Goal: Obtain resource: Download file/media

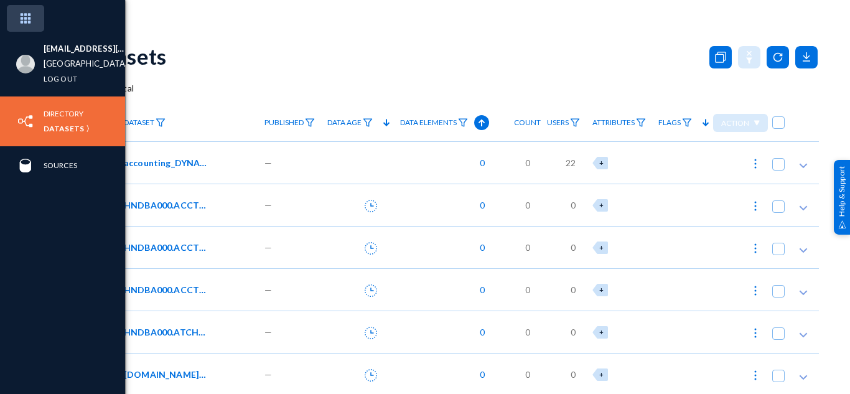
click at [40, 14] on img at bounding box center [25, 18] width 37 height 27
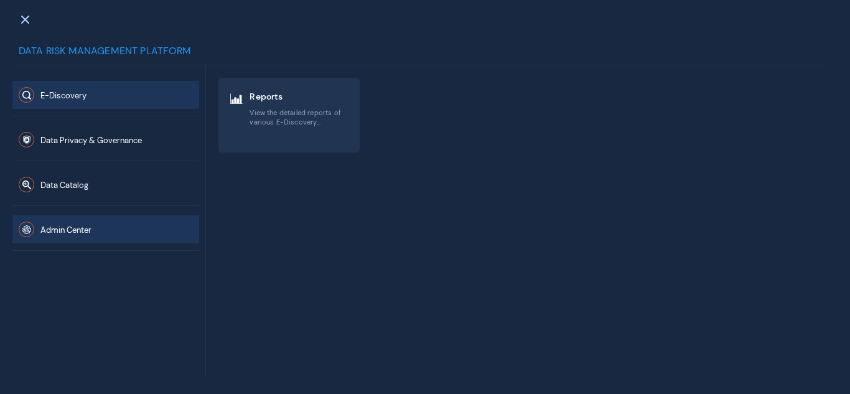
click at [88, 226] on button "Admin Center" at bounding box center [105, 229] width 187 height 28
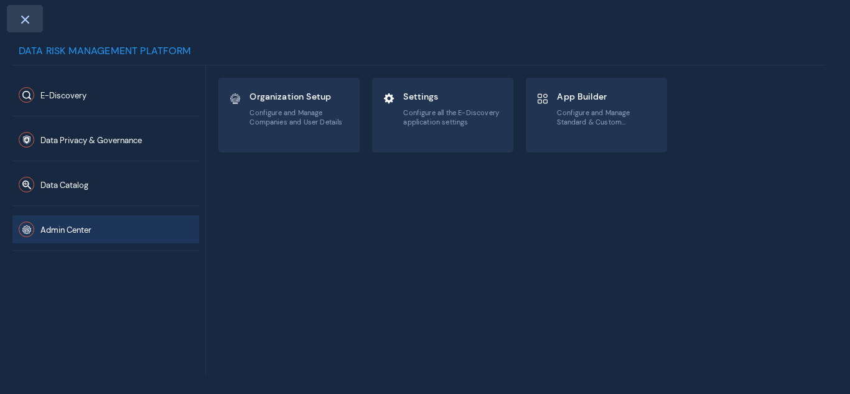
click at [27, 23] on span at bounding box center [24, 19] width 11 height 10
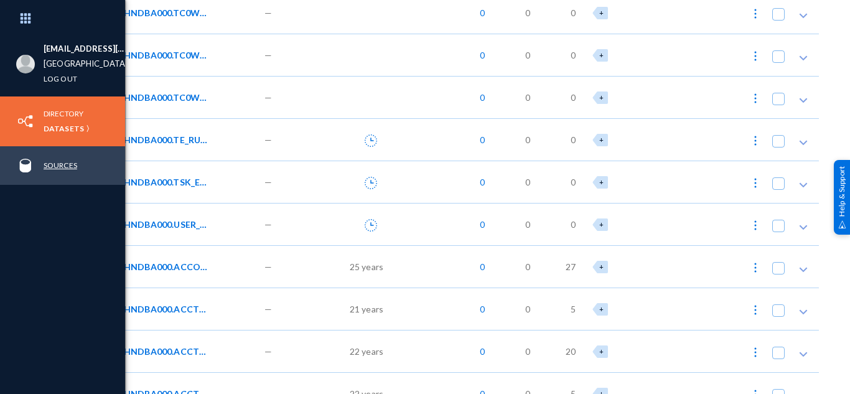
scroll to position [9345, 0]
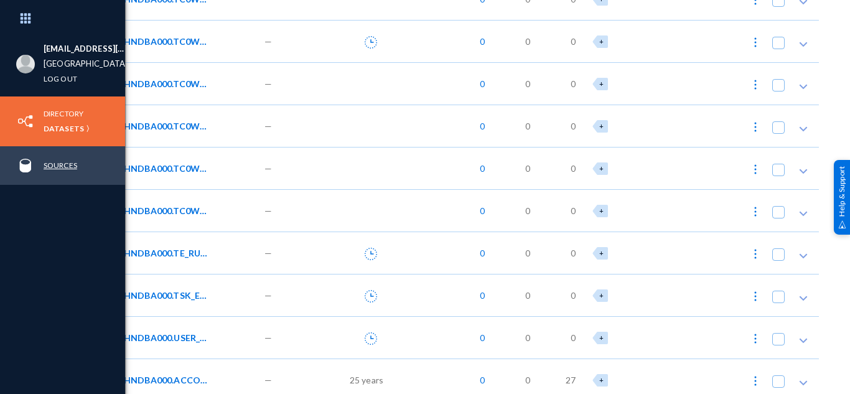
click at [50, 161] on link "Sources" at bounding box center [61, 165] width 34 height 14
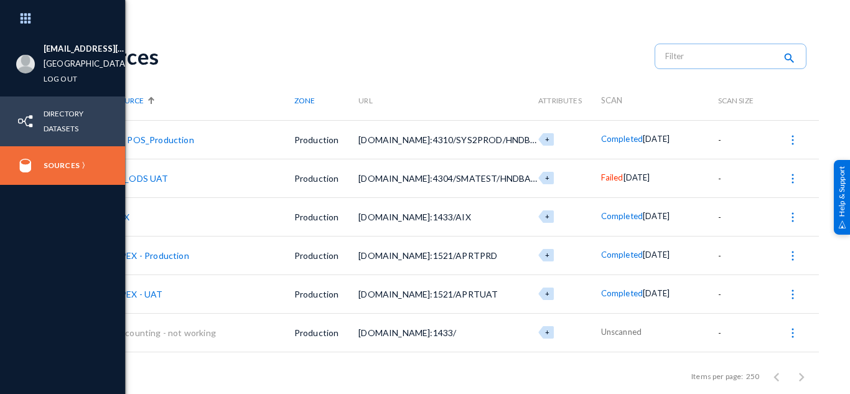
click at [31, 121] on img at bounding box center [25, 121] width 19 height 19
click at [60, 126] on link "Datasets" at bounding box center [61, 128] width 35 height 14
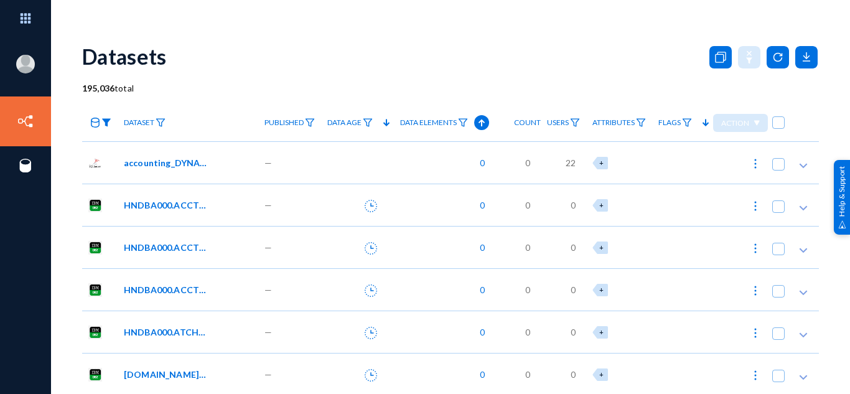
click at [103, 127] on img at bounding box center [106, 122] width 10 height 9
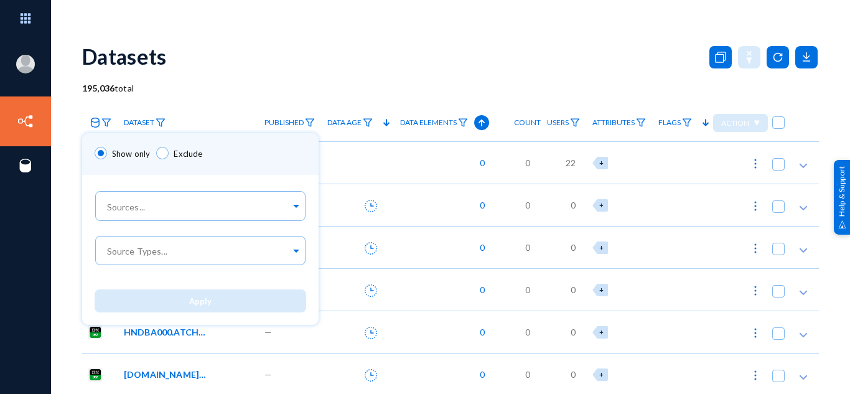
click at [212, 95] on div at bounding box center [425, 197] width 850 height 394
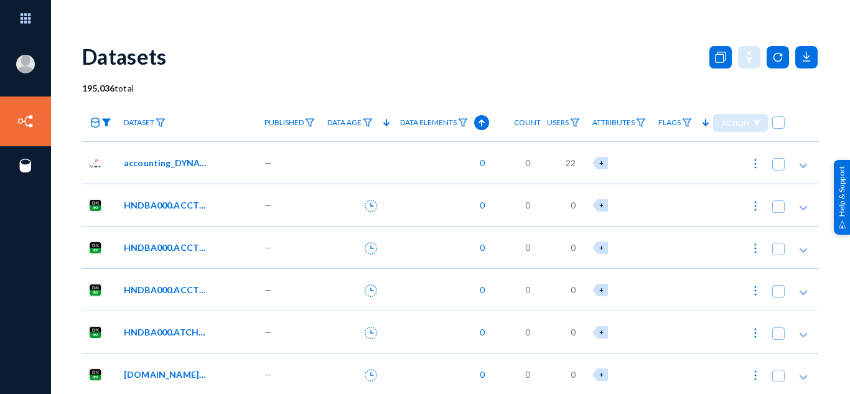
click at [107, 120] on img at bounding box center [106, 122] width 10 height 9
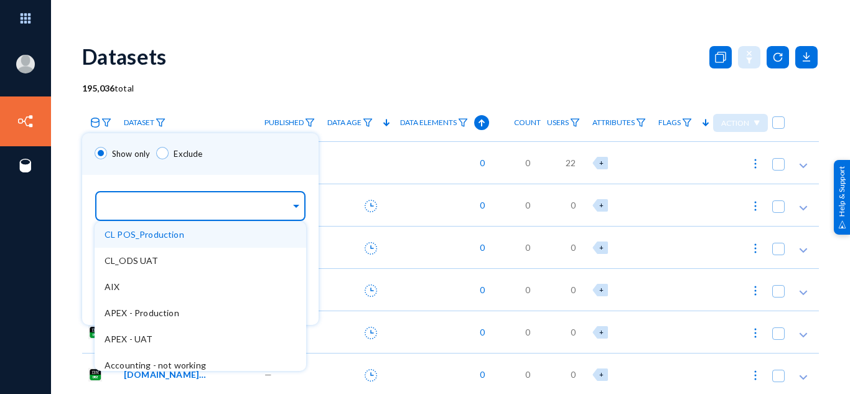
click at [144, 205] on input "text" at bounding box center [198, 208] width 186 height 12
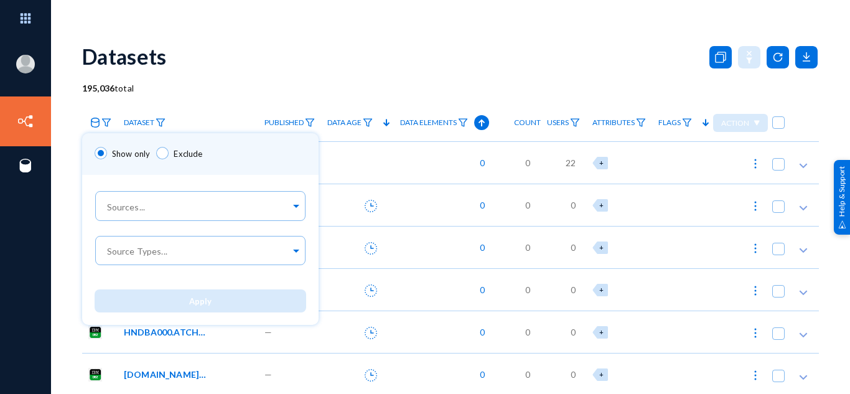
click at [235, 61] on div at bounding box center [425, 197] width 850 height 394
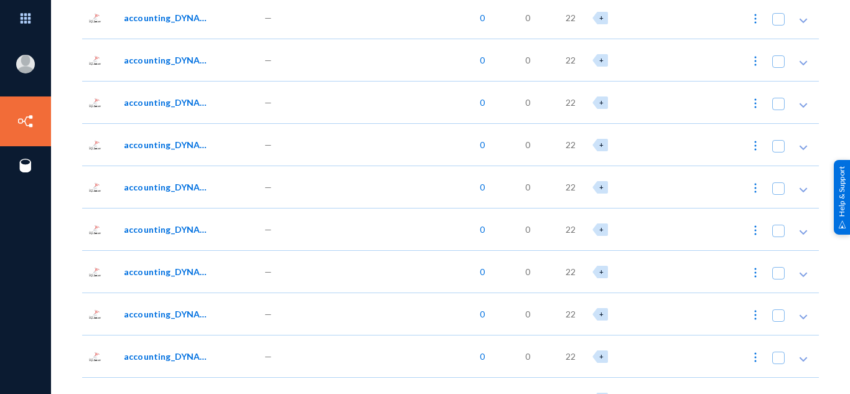
scroll to position [20324, 0]
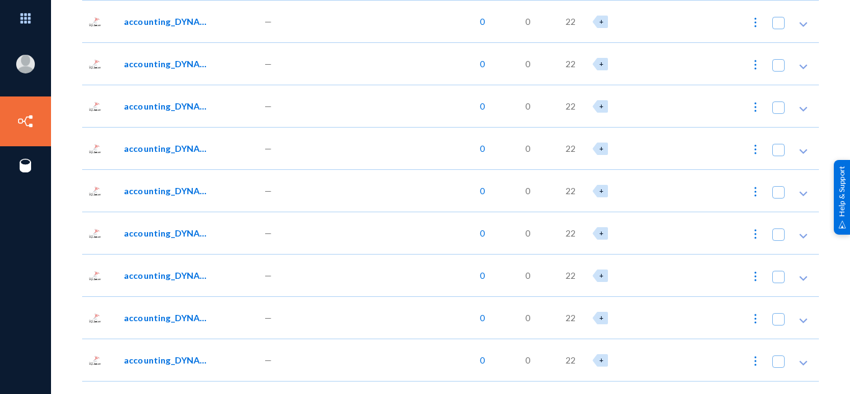
click at [177, 198] on div "accounting_DYNAMICS.dbo.SY07130" at bounding box center [188, 190] width 141 height 42
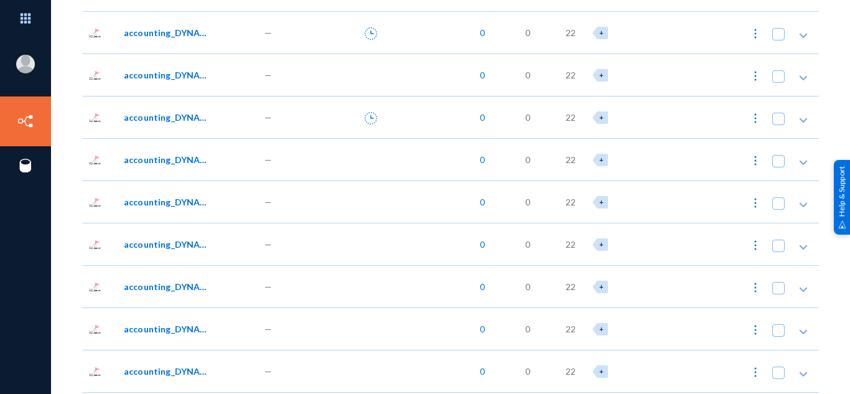
scroll to position [17342, 0]
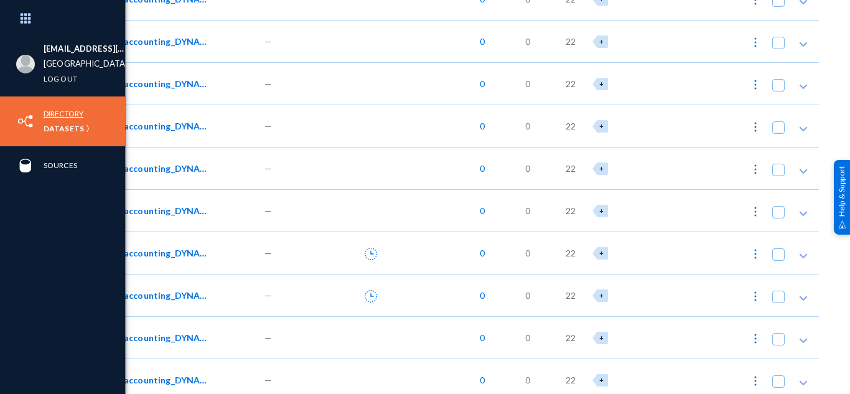
click at [67, 114] on link "Directory" at bounding box center [64, 113] width 40 height 14
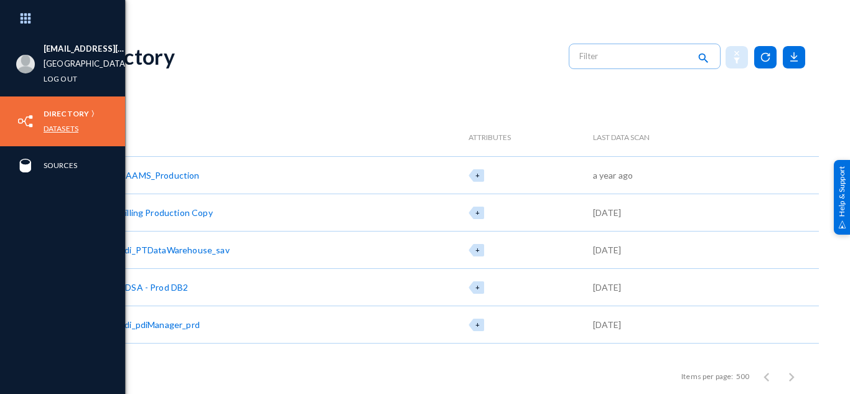
click at [63, 128] on link "Datasets" at bounding box center [61, 128] width 35 height 14
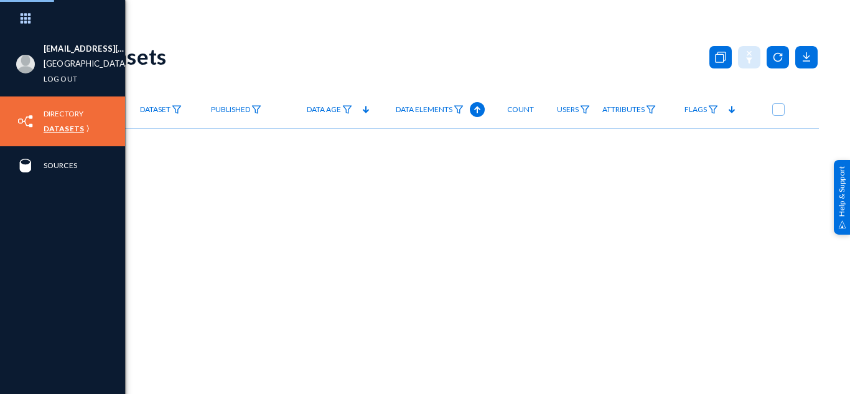
click at [63, 128] on link "Datasets" at bounding box center [64, 128] width 40 height 14
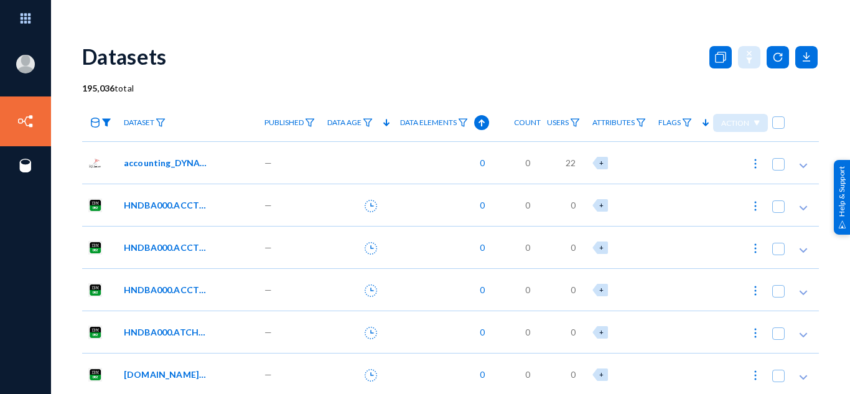
click at [108, 122] on img at bounding box center [106, 122] width 10 height 9
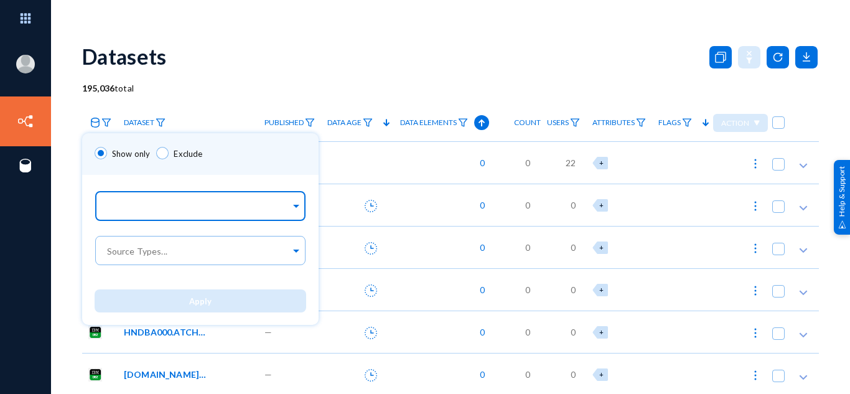
click at [166, 202] on input "text" at bounding box center [198, 208] width 186 height 12
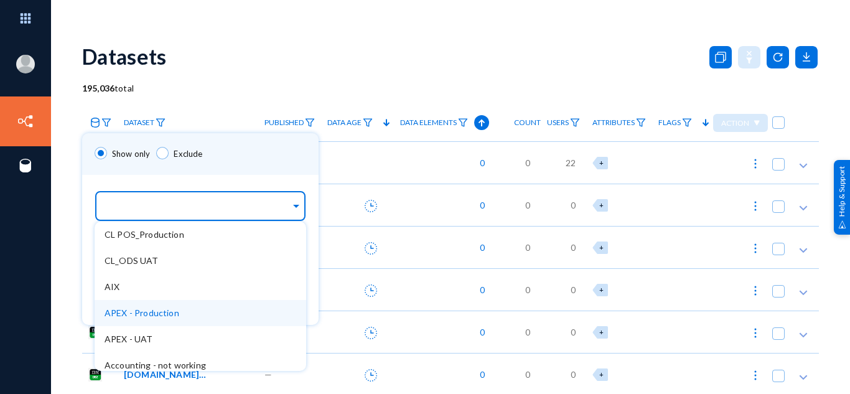
click at [167, 305] on div "APEX - Production" at bounding box center [201, 313] width 212 height 26
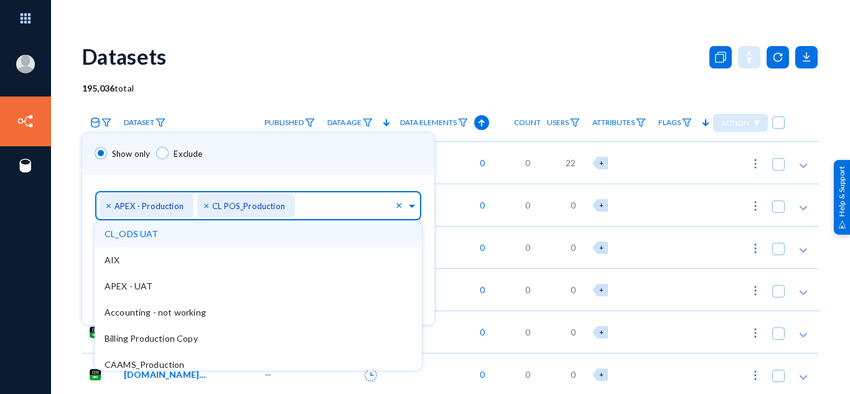
click at [205, 199] on span "×" at bounding box center [207, 205] width 9 height 12
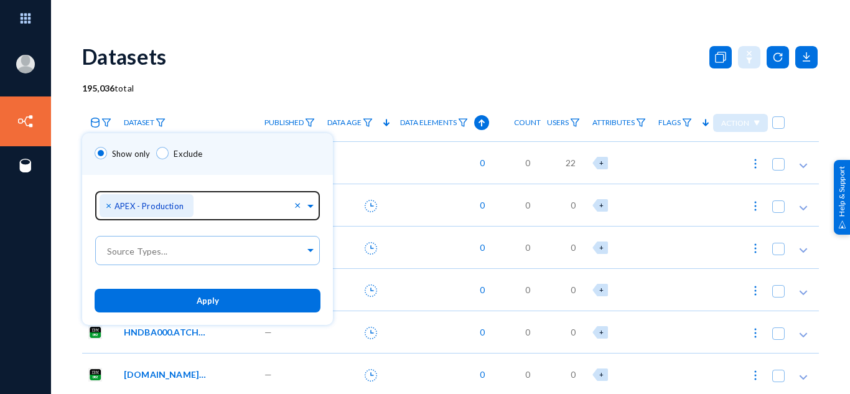
click at [207, 78] on div at bounding box center [425, 197] width 850 height 394
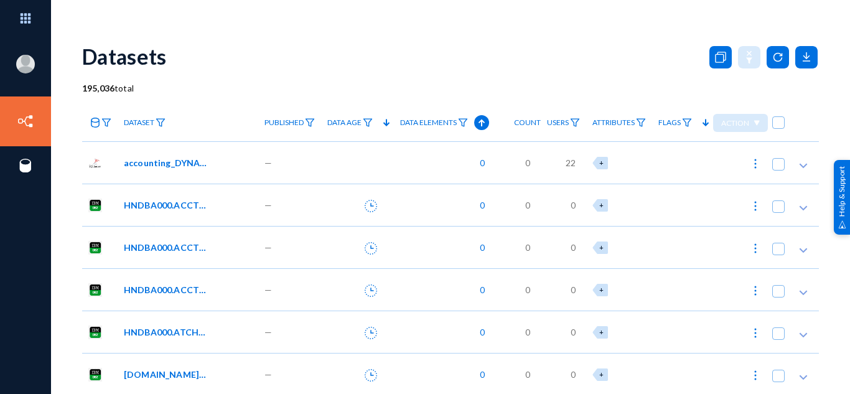
click at [99, 126] on icon at bounding box center [95, 123] width 9 height 10
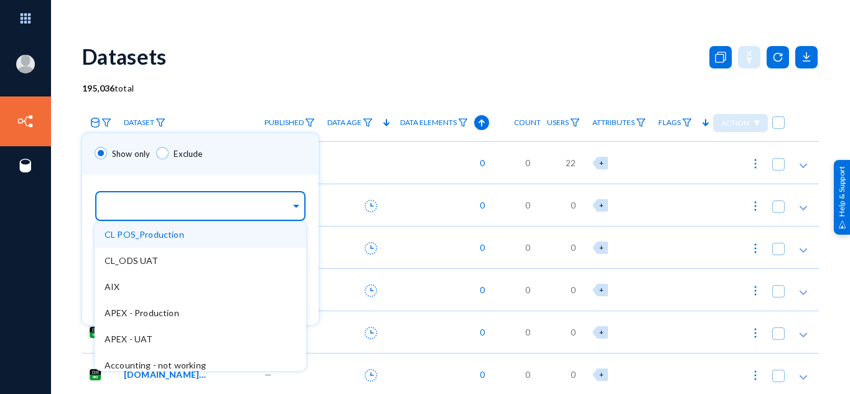
click at [128, 220] on div "Sources..." at bounding box center [198, 202] width 186 height 35
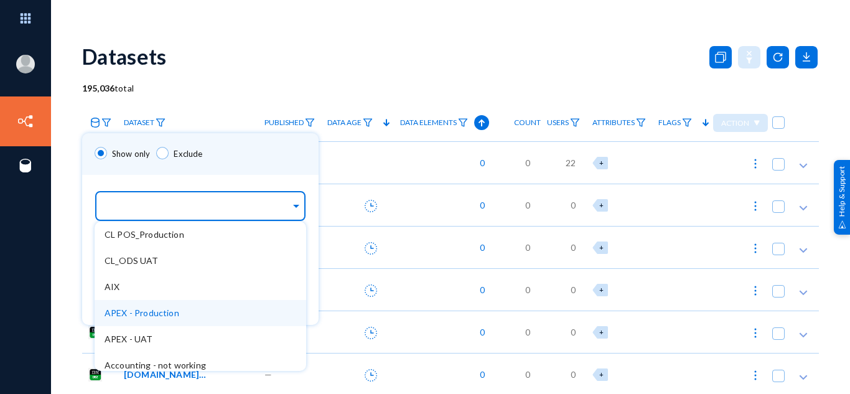
click at [131, 306] on div "APEX - Production" at bounding box center [201, 313] width 212 height 26
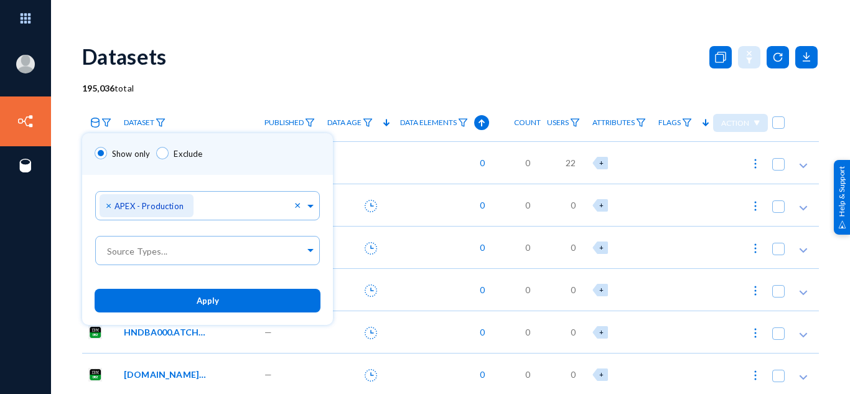
click at [62, 231] on div at bounding box center [425, 197] width 850 height 394
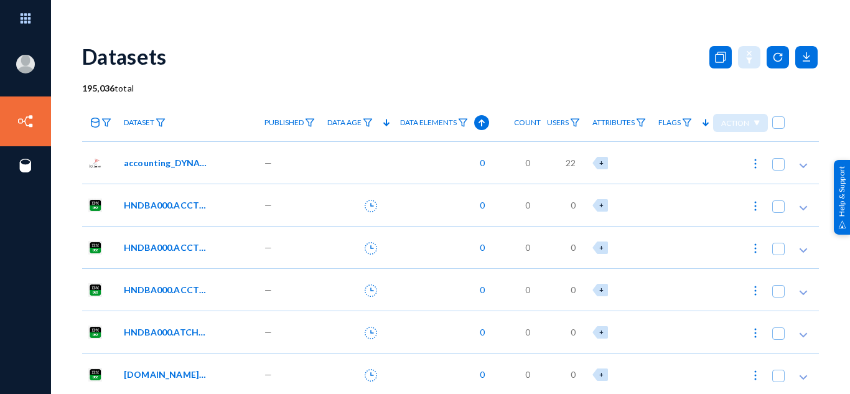
click at [100, 127] on link at bounding box center [99, 123] width 35 height 22
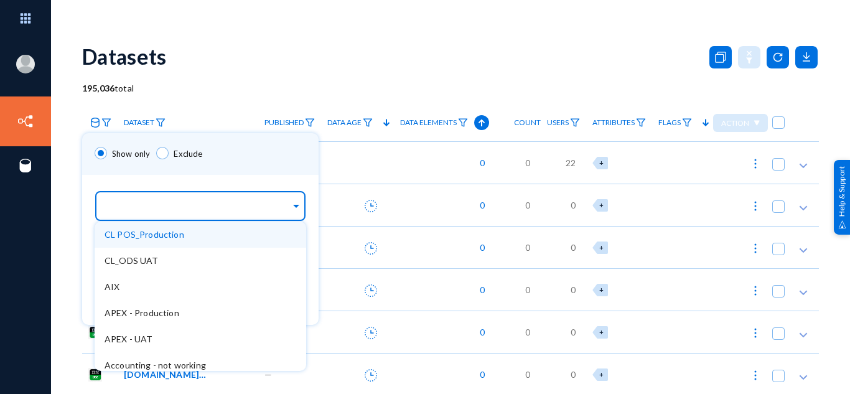
click at [158, 212] on input "text" at bounding box center [198, 208] width 186 height 12
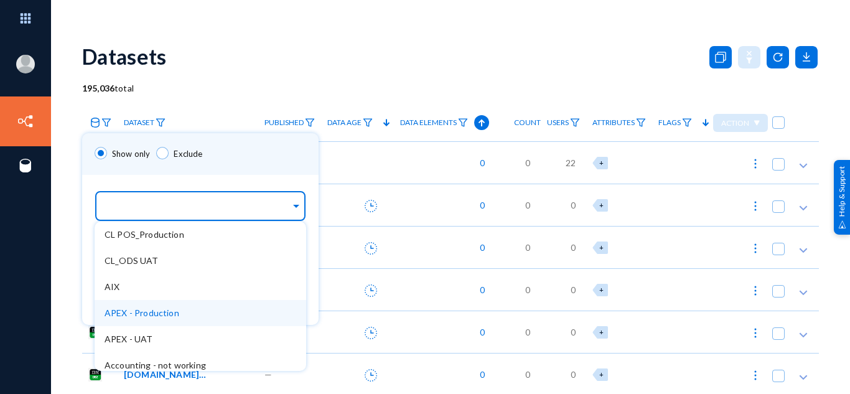
click at [145, 316] on span "APEX - Production" at bounding box center [142, 312] width 75 height 11
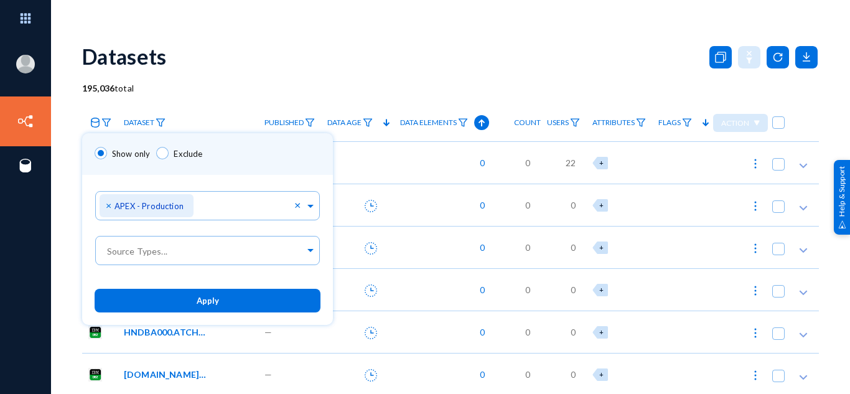
click at [238, 169] on div "Show only Exclude" at bounding box center [207, 154] width 251 height 42
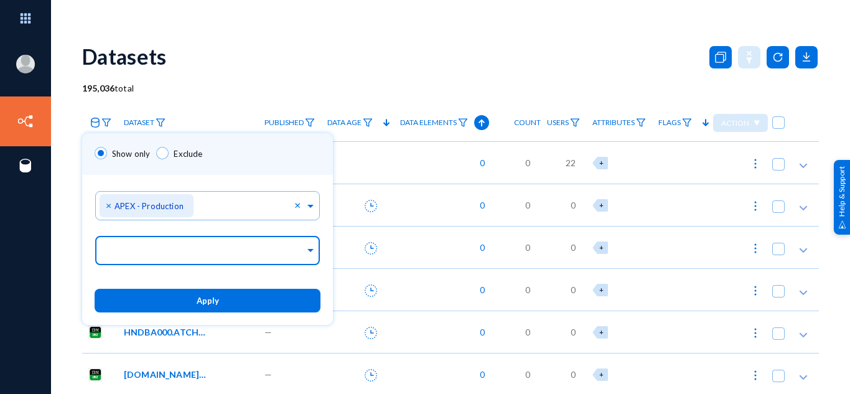
click at [180, 251] on input "text" at bounding box center [205, 252] width 200 height 12
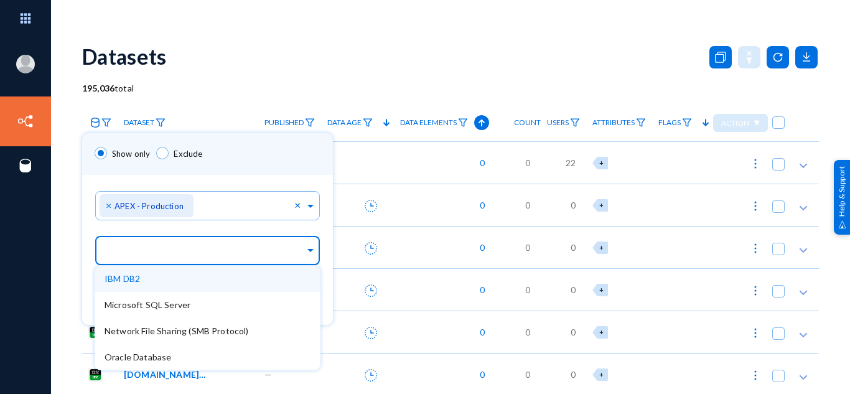
click at [142, 284] on div "IBM DB2" at bounding box center [208, 279] width 226 height 26
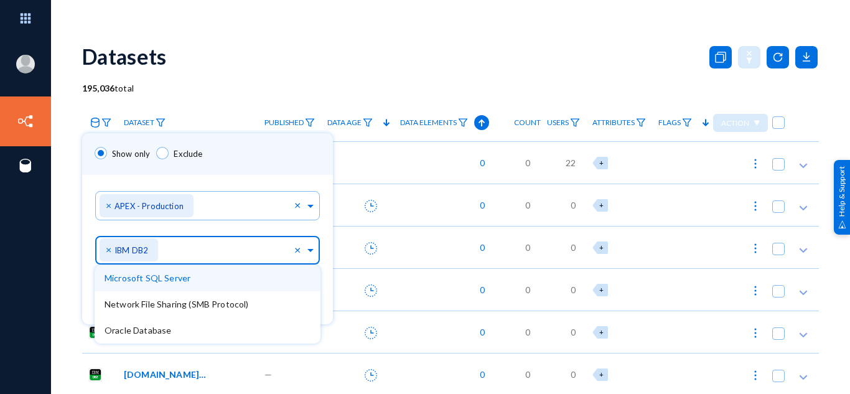
click at [147, 279] on span "Microsoft SQL Server" at bounding box center [148, 278] width 86 height 11
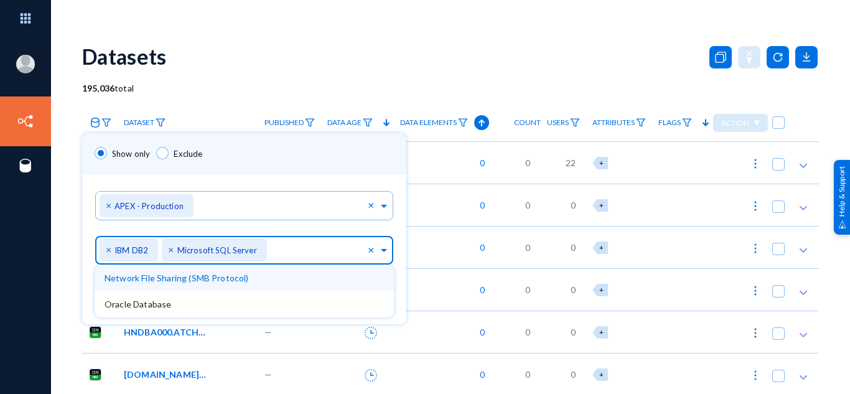
click at [147, 279] on span "Network File Sharing (SMB Protocol)" at bounding box center [177, 278] width 144 height 11
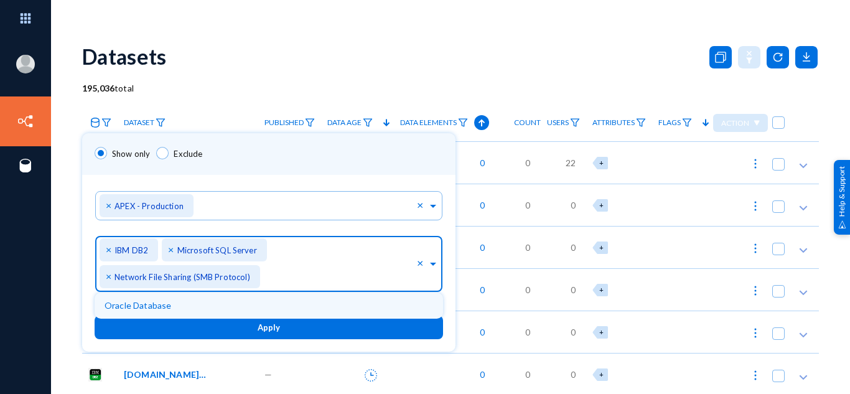
click at [162, 312] on div "Oracle Database" at bounding box center [269, 305] width 348 height 26
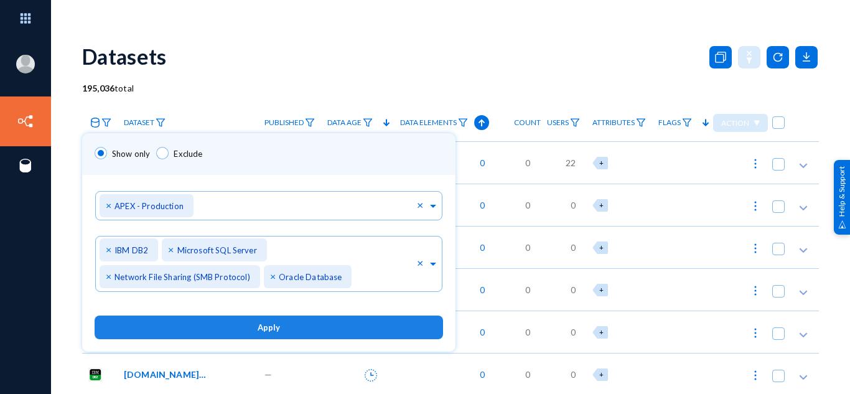
click at [273, 325] on span "Apply" at bounding box center [269, 328] width 22 height 10
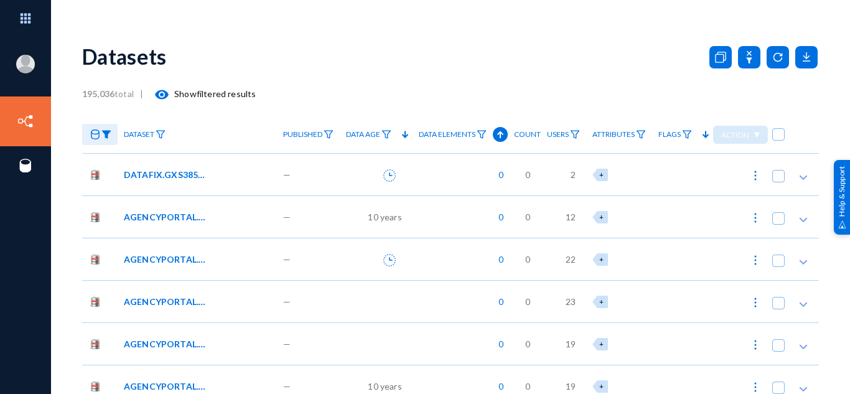
click at [172, 169] on span "DATAFIX.GXS385_MAR_13_2025_07_02_45" at bounding box center [166, 174] width 84 height 13
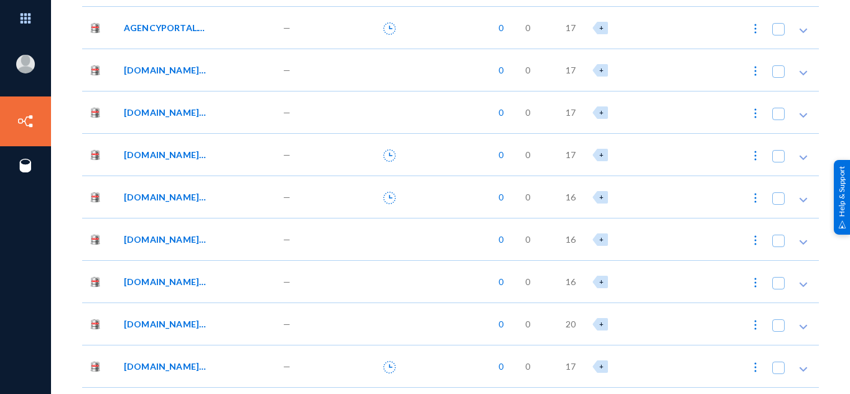
scroll to position [13318, 0]
click at [203, 196] on span "DATAFIX.GXS385_APR_02_2025_04_35_50" at bounding box center [166, 196] width 84 height 13
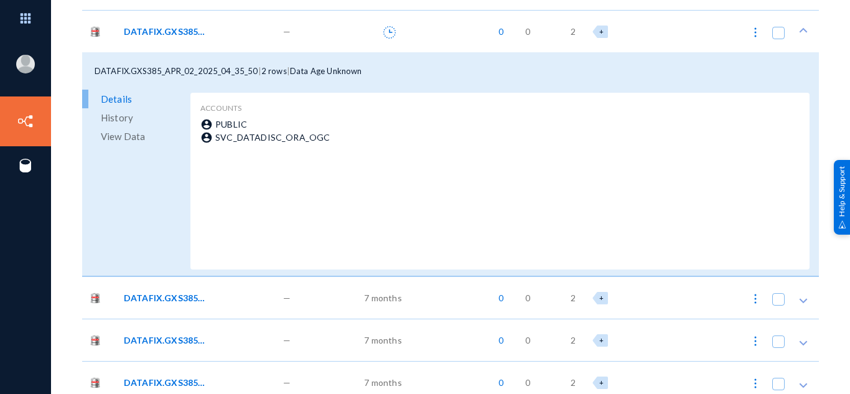
scroll to position [13493, 0]
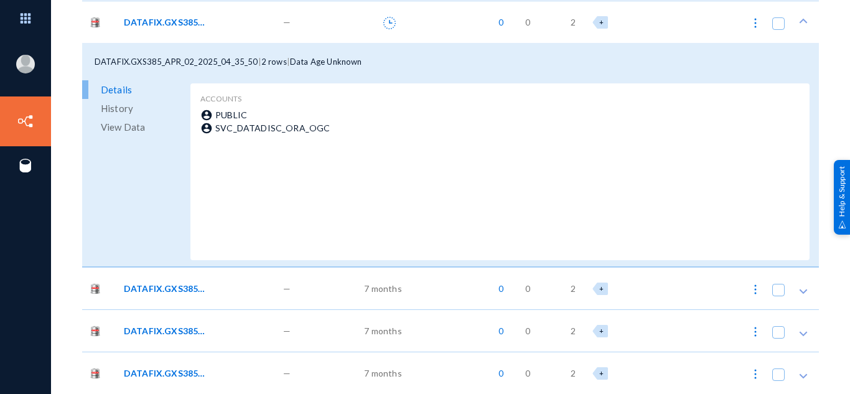
click at [178, 293] on span "DATAFIX.GXS385_APR_02_2025_04_36_02" at bounding box center [166, 288] width 84 height 13
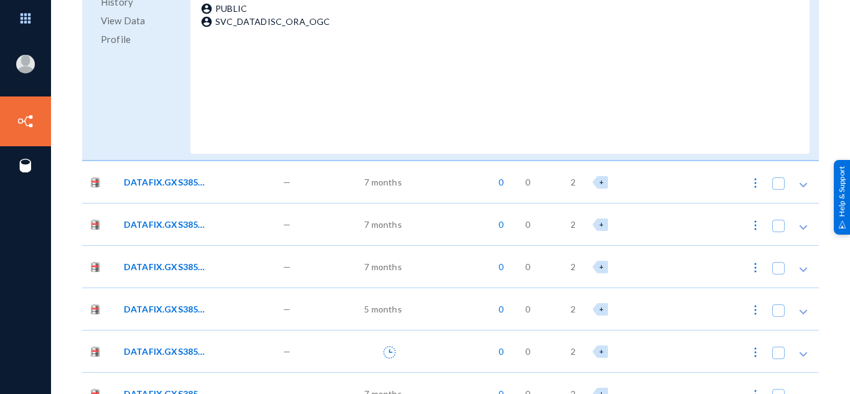
scroll to position [13871, 0]
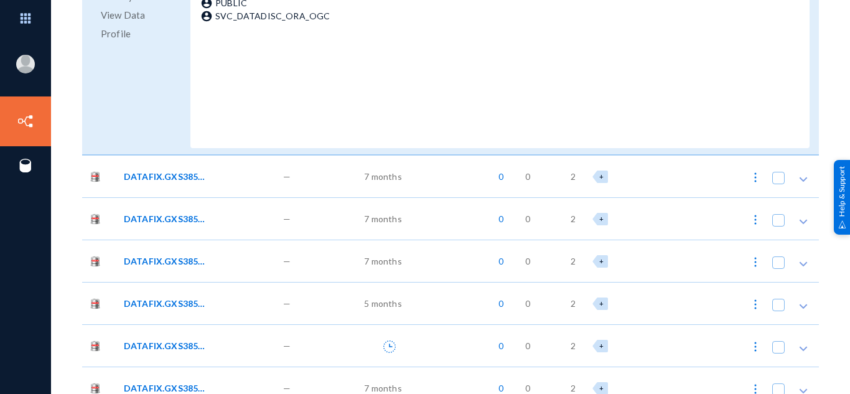
click at [265, 192] on div "DATAFIX.GXS385_APR_02_2025_04_36_20" at bounding box center [197, 176] width 159 height 42
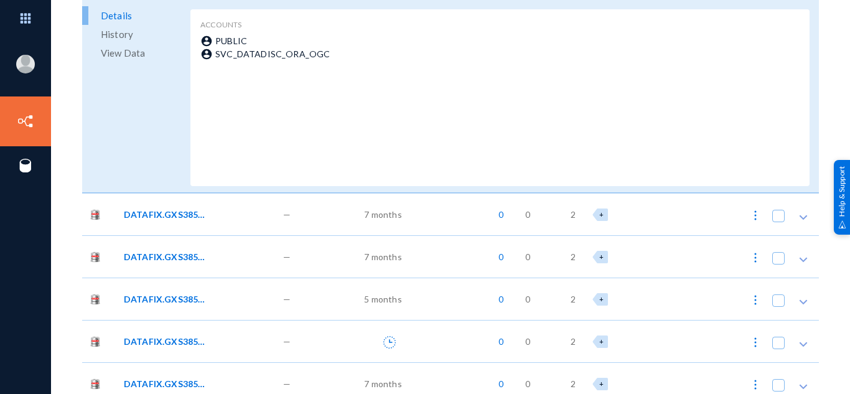
scroll to position [14100, 0]
click at [227, 224] on div "DATAFIX.GXS385_APR_02_2025_04_36_30" at bounding box center [197, 213] width 159 height 42
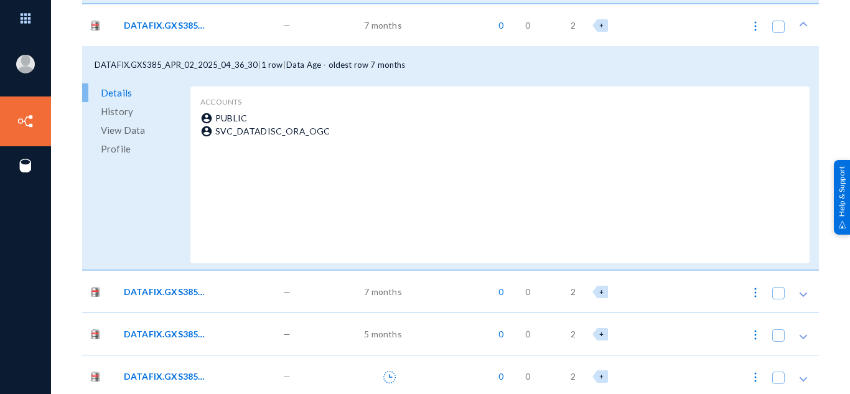
scroll to position [14289, 0]
drag, startPoint x: 227, startPoint y: 224, endPoint x: 215, endPoint y: 289, distance: 66.4
click at [215, 289] on div "DATAFIX.GXS385_APR_02_2025_04_36_41" at bounding box center [211, 290] width 174 height 13
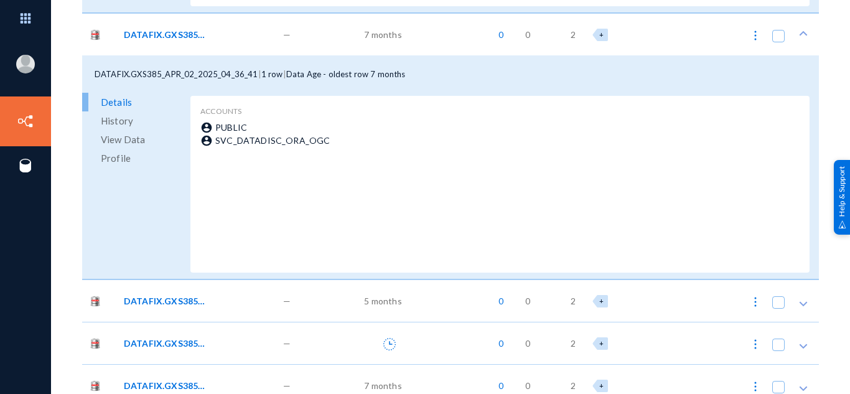
scroll to position [14546, 0]
click at [215, 289] on div "DATAFIX.GXS385_APR_02_2025_04_36_50" at bounding box center [197, 300] width 159 height 42
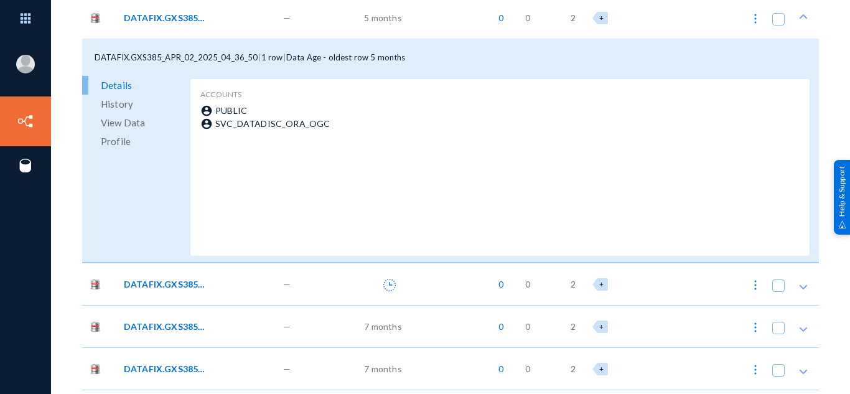
scroll to position [14831, 0]
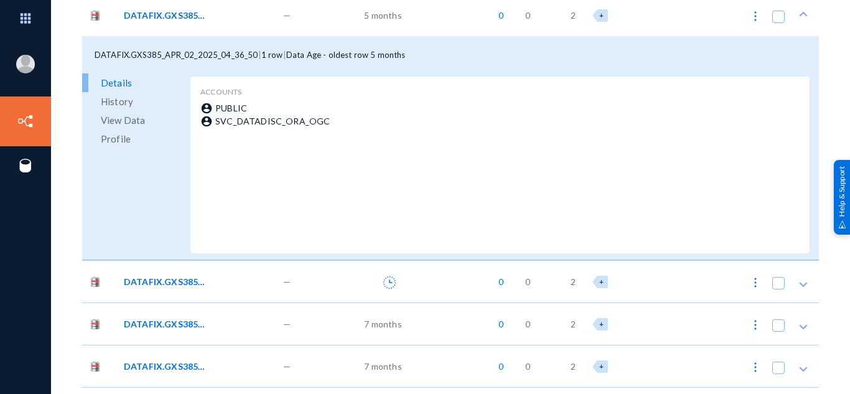
click at [217, 287] on div "DATAFIX.GXS385_APR_02_2025_06_50_22" at bounding box center [211, 281] width 174 height 13
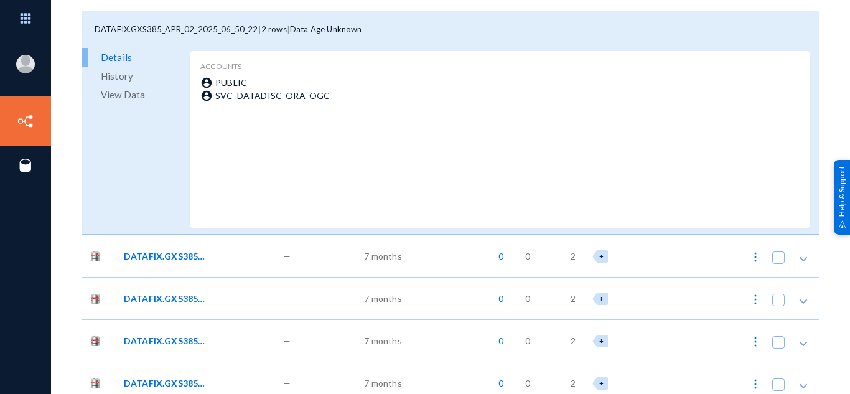
scroll to position [15124, 0]
click at [239, 252] on div "DATAFIX.GXS385_APR_02_2025_06_50_31" at bounding box center [211, 255] width 174 height 13
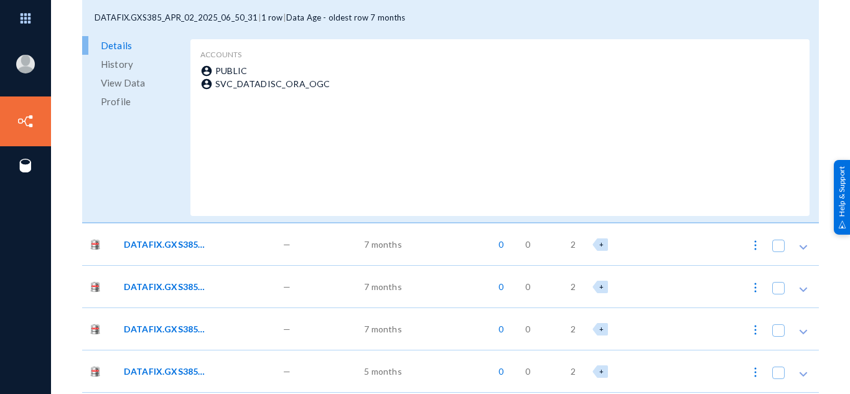
scroll to position [15402, 0]
click at [195, 241] on span "DATAFIX.GXS385_APR_02_2025_06_50_42" at bounding box center [166, 243] width 84 height 13
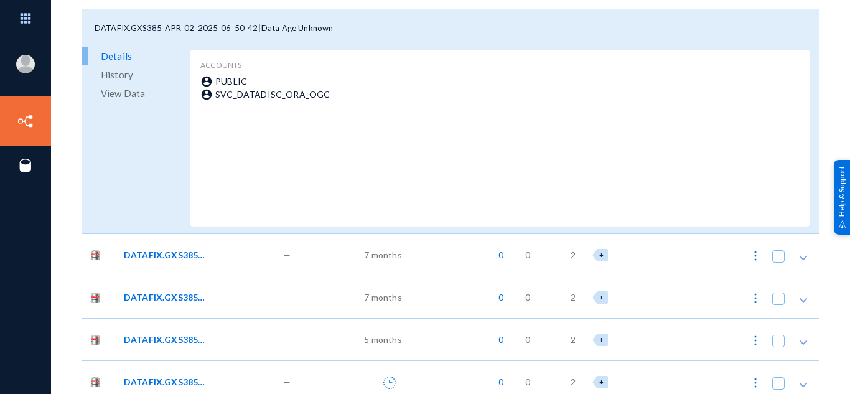
scroll to position [15658, 0]
click at [205, 255] on span "DATAFIX.GXS385_APR_02_2025_06_50_51" at bounding box center [166, 254] width 84 height 13
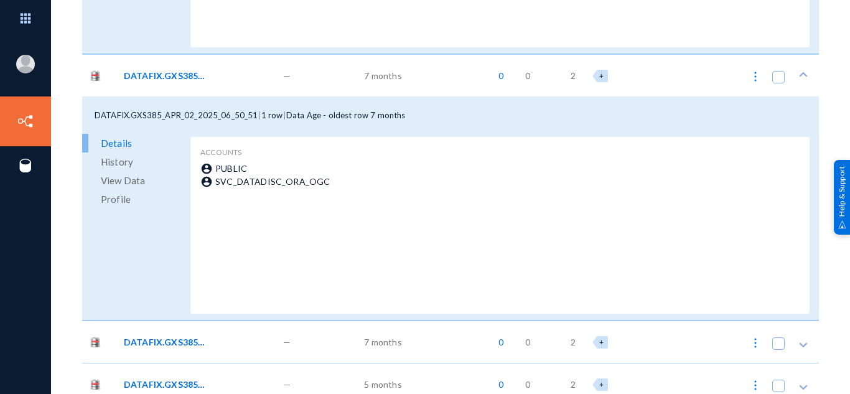
scroll to position [15845, 0]
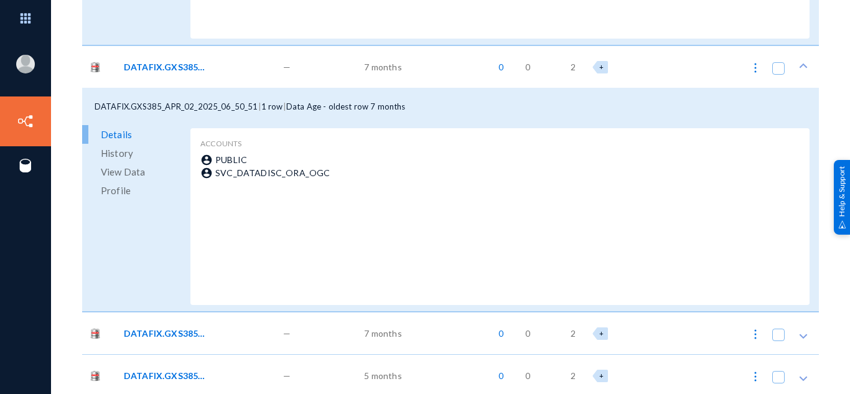
click at [240, 329] on div "DATAFIX.GXS385_APR_02_2025_06_50_59" at bounding box center [211, 333] width 174 height 13
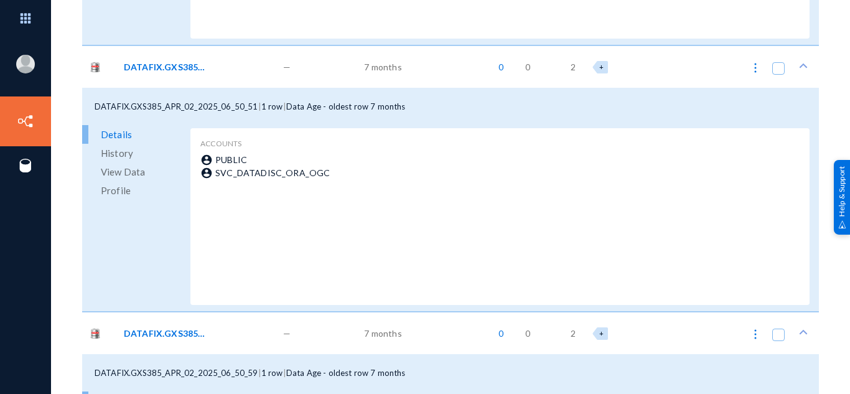
click at [240, 329] on div "DATAFIX.GXS385_APR_02_2025_06_50_59" at bounding box center [211, 333] width 174 height 13
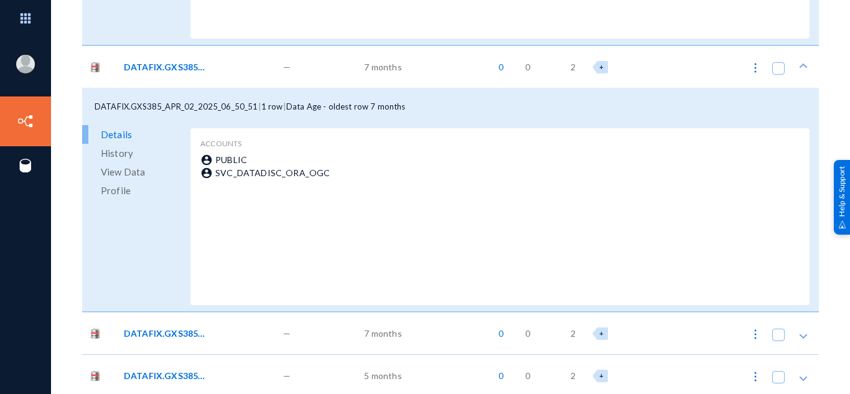
click at [258, 78] on div "DATAFIX.GXS385_APR_02_2025_06_50_51" at bounding box center [197, 66] width 159 height 42
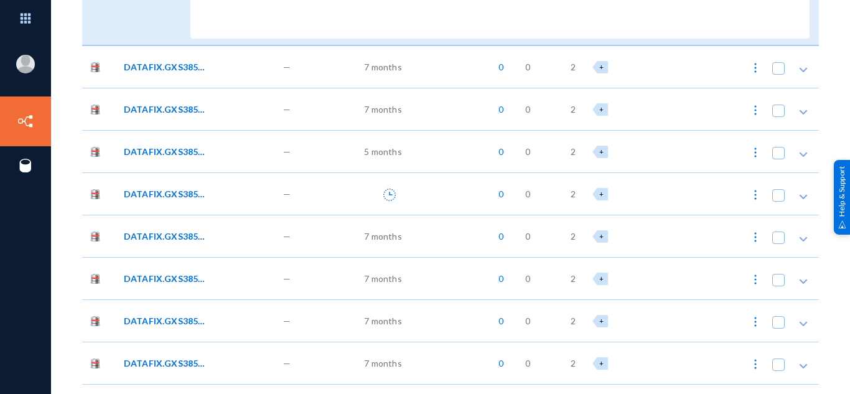
scroll to position [15858, 0]
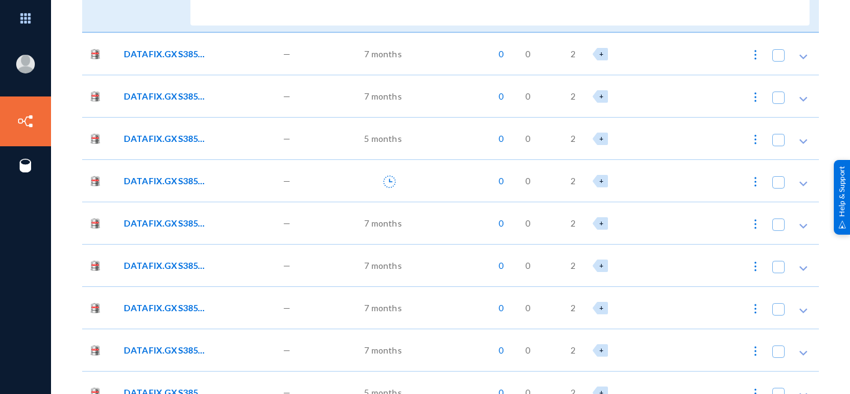
click at [233, 145] on div "DATAFIX.GXS385_APR_02_2025_06_51_09" at bounding box center [197, 138] width 159 height 42
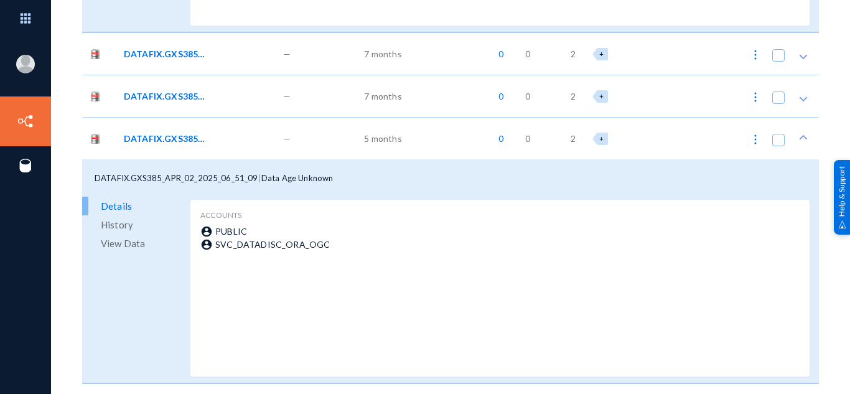
click at [233, 145] on div "DATAFIX.GXS385_APR_02_2025_06_51_09" at bounding box center [197, 138] width 159 height 42
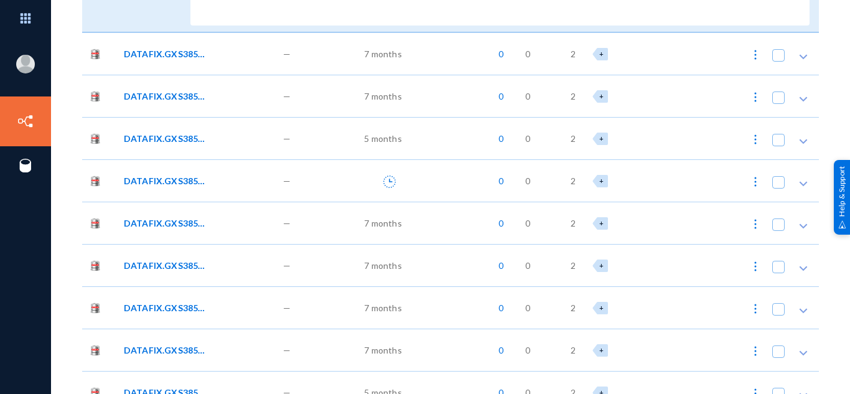
click at [238, 99] on div "DATAFIX.GXS385_APR_02_2025_06_50_59" at bounding box center [211, 96] width 174 height 13
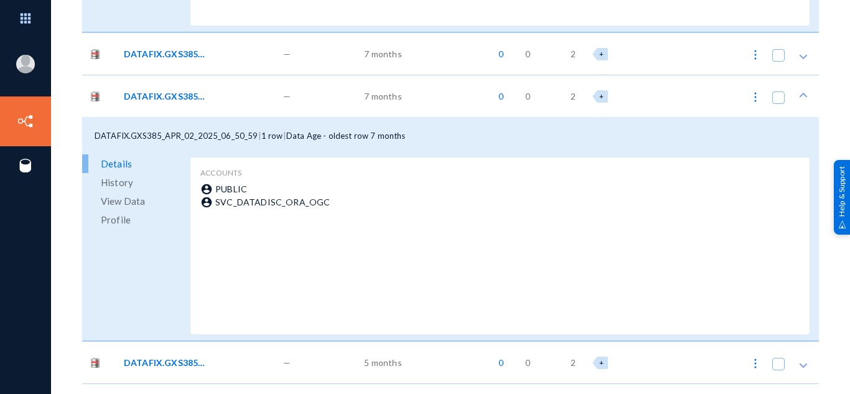
click at [238, 99] on div "DATAFIX.GXS385_APR_02_2025_06_50_59" at bounding box center [211, 96] width 174 height 13
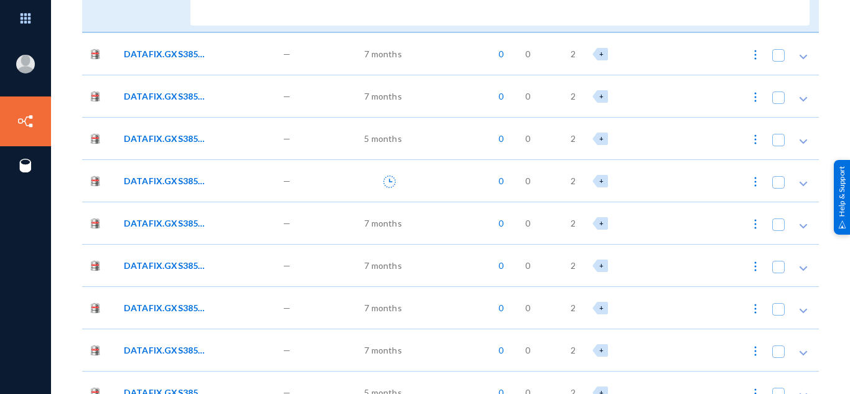
click at [223, 182] on div "DATAFIX.GXS385_APR_02_2025_06_52_00" at bounding box center [211, 180] width 174 height 13
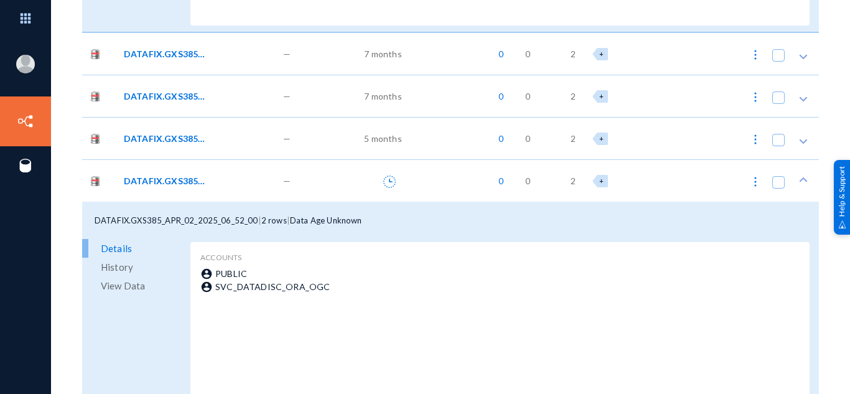
click at [223, 182] on div "DATAFIX.GXS385_APR_02_2025_06_52_00" at bounding box center [211, 180] width 174 height 13
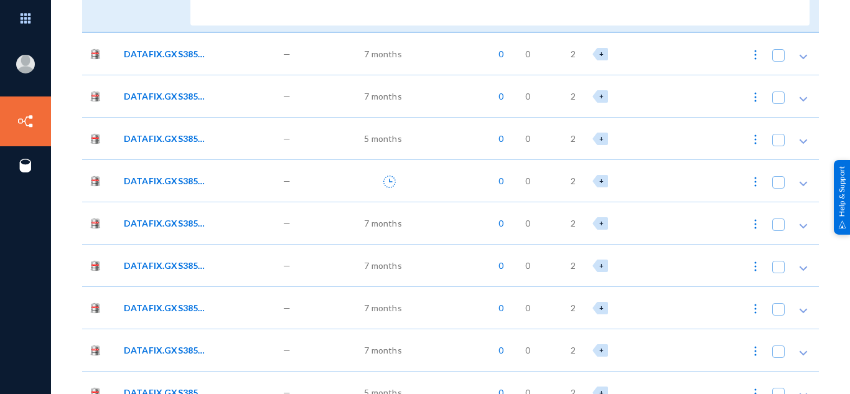
click at [224, 231] on div "DATAFIX.GXS385_APR_02_2025_06_52_09" at bounding box center [197, 223] width 159 height 42
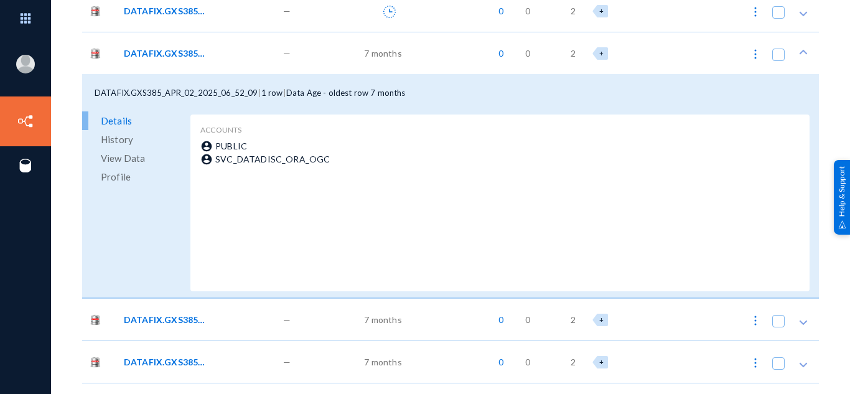
scroll to position [16028, 0]
click at [225, 322] on div "DATAFIX.GXS385_APR_02_2025_06_52_23" at bounding box center [211, 318] width 174 height 13
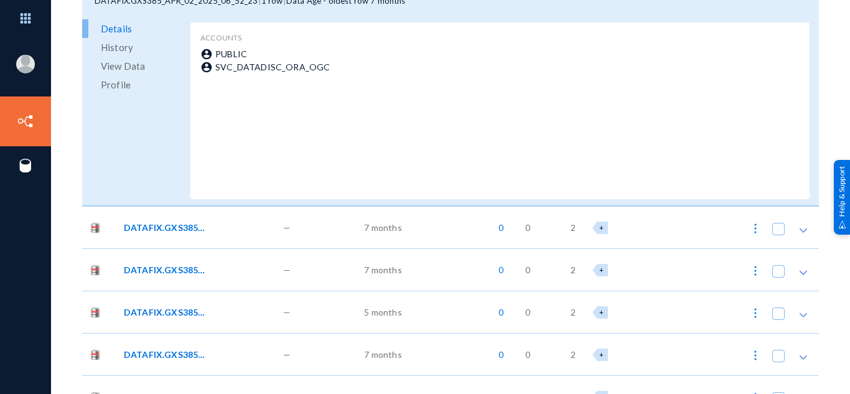
scroll to position [16387, 0]
click at [243, 220] on div "DATAFIX.GXS385_APR_02_2025_06_52_34" at bounding box center [211, 226] width 174 height 13
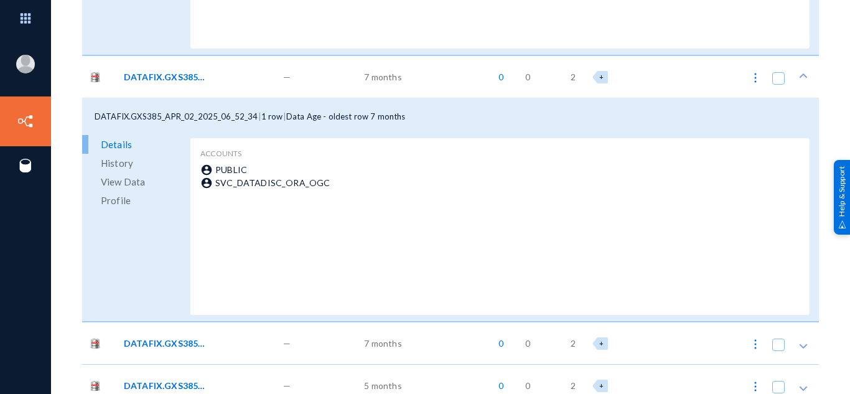
scroll to position [16537, 0]
click at [244, 329] on div "DATAFIX.GXS385_APR_02_2025_06_52_42" at bounding box center [197, 342] width 159 height 42
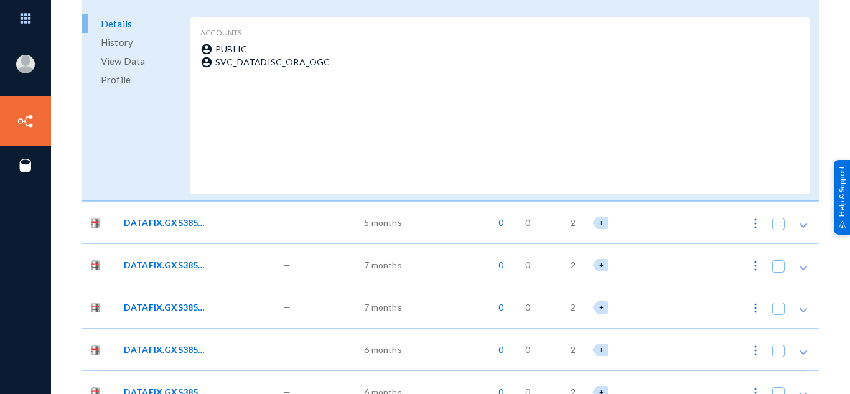
scroll to position [16924, 0]
click at [282, 215] on div "—" at bounding box center [308, 221] width 63 height 42
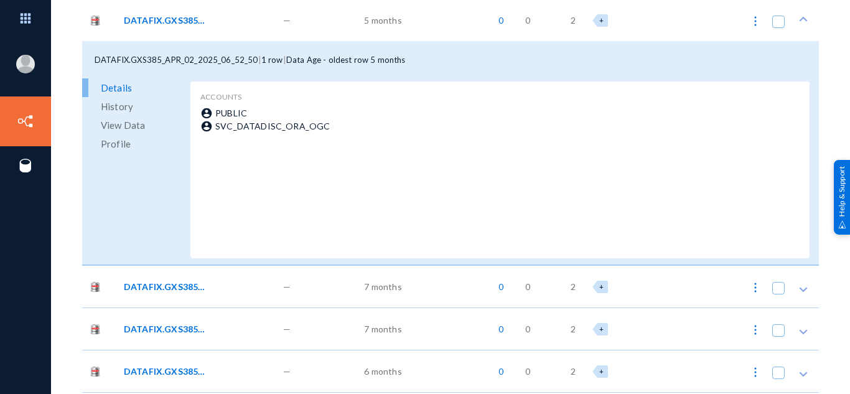
scroll to position [17127, 0]
click at [240, 291] on div "DATAFIX.GXS385_APR_02_2025_09_43_52" at bounding box center [211, 285] width 174 height 13
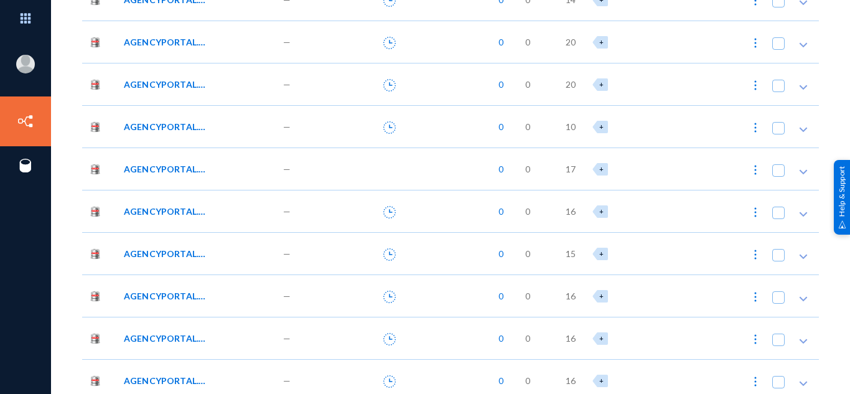
scroll to position [0, 0]
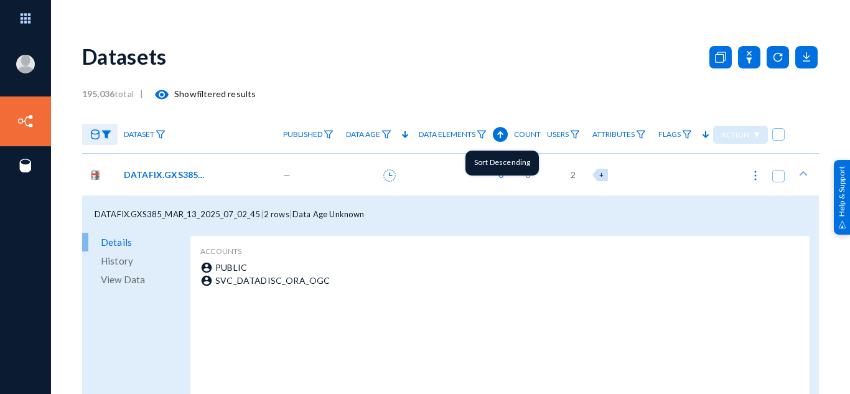
click at [497, 136] on icon at bounding box center [500, 134] width 6 height 7
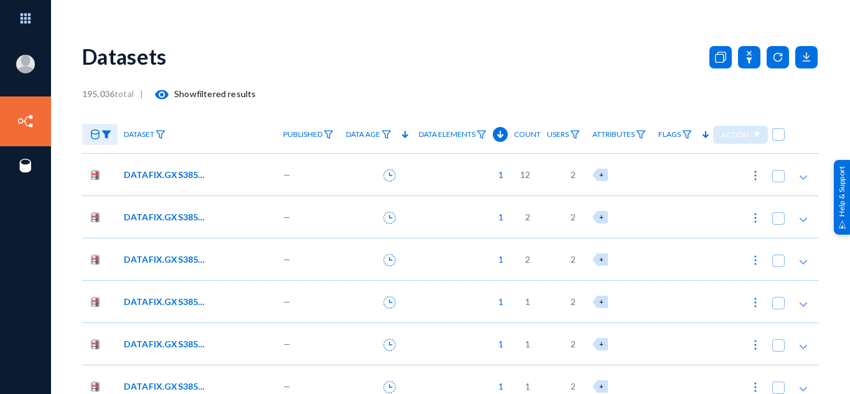
click at [181, 255] on span "DATAFIX.GXS385_AUG_10_2025_10_37_38" at bounding box center [166, 259] width 84 height 13
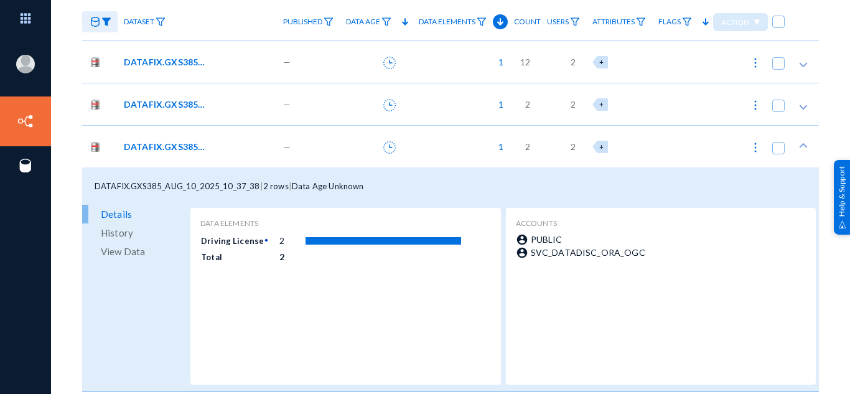
scroll to position [114, 0]
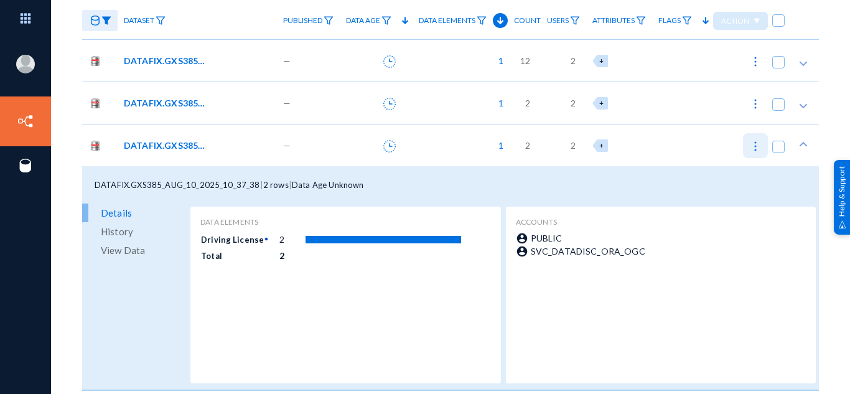
click at [753, 144] on img at bounding box center [755, 146] width 12 height 12
checkbox input "true"
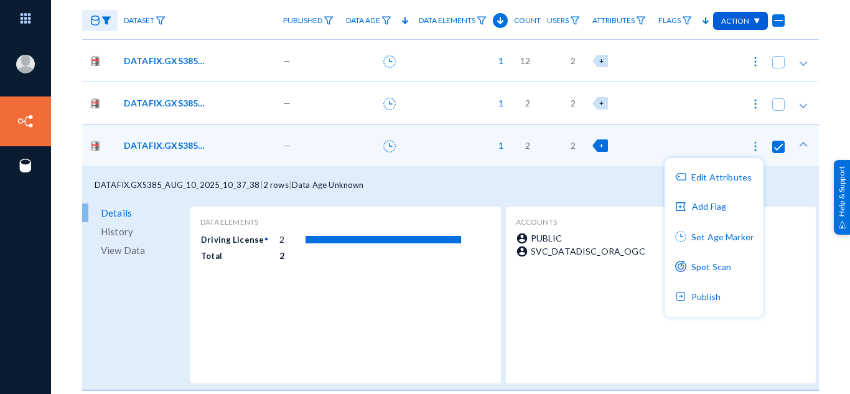
click at [749, 18] on div at bounding box center [425, 197] width 850 height 394
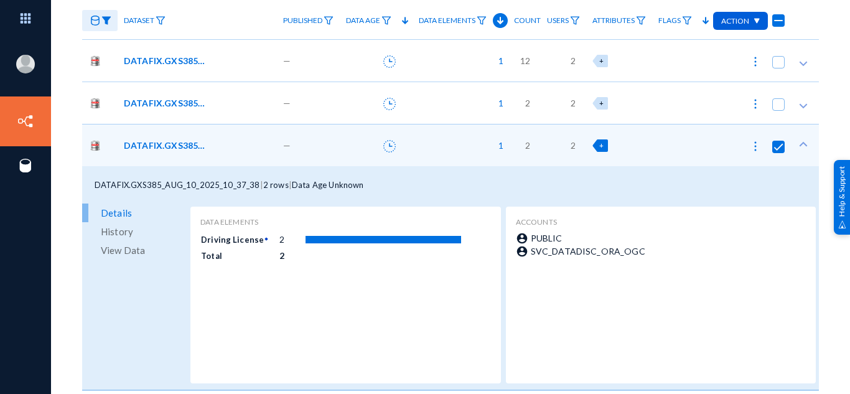
click at [753, 18] on img at bounding box center [756, 21] width 7 height 6
click at [806, 16] on div at bounding box center [425, 197] width 850 height 394
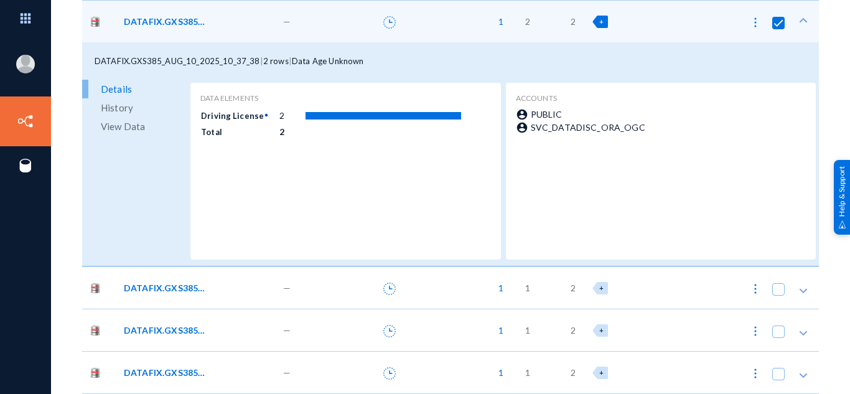
scroll to position [0, 0]
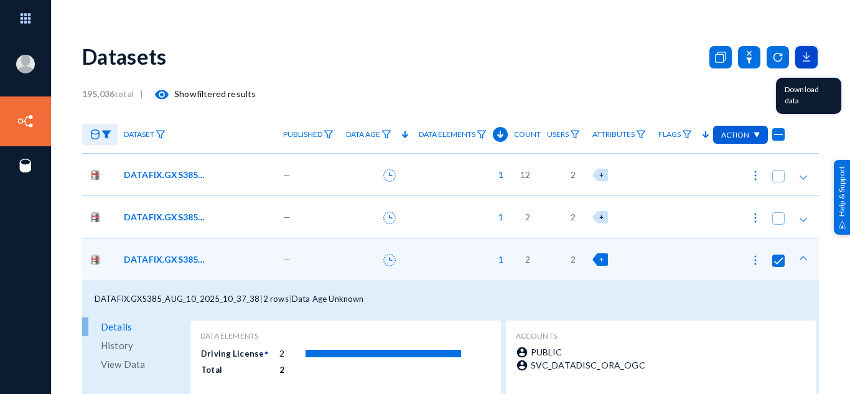
click at [808, 60] on icon at bounding box center [806, 57] width 22 height 22
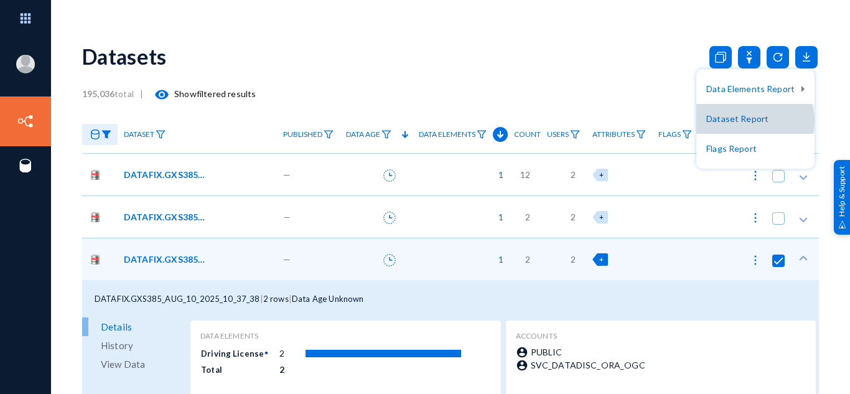
click at [754, 121] on button "Dataset Report" at bounding box center [755, 119] width 118 height 30
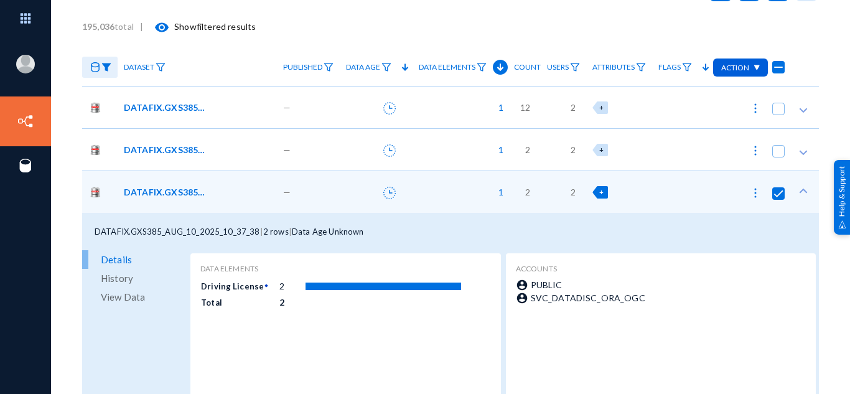
scroll to position [65, 0]
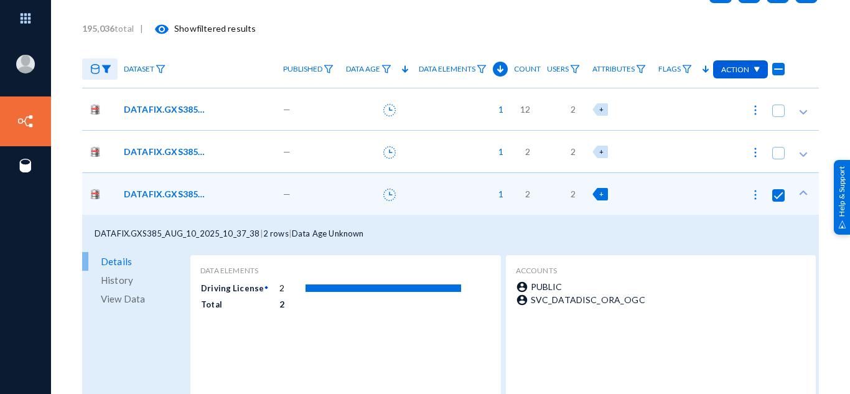
drag, startPoint x: 96, startPoint y: 231, endPoint x: 257, endPoint y: 235, distance: 160.6
click at [257, 235] on div "DATAFIX.GXS385_AUG_10_2025_10_37_38 | 2 rows | Data Age Unknown" at bounding box center [450, 233] width 737 height 37
copy div "DATAFIX.GXS385_AUG_10_2025_10_37_38"
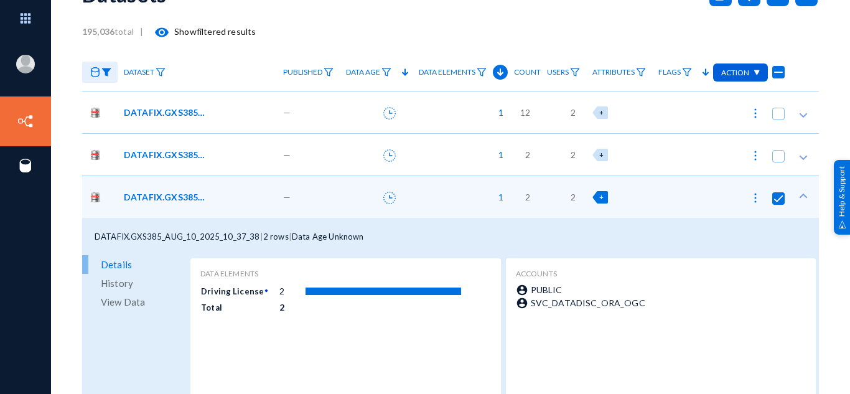
scroll to position [0, 0]
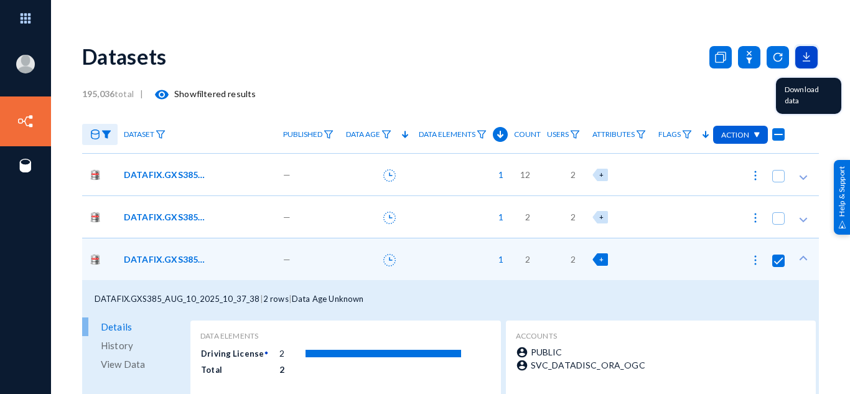
click at [805, 55] on icon at bounding box center [806, 57] width 22 height 22
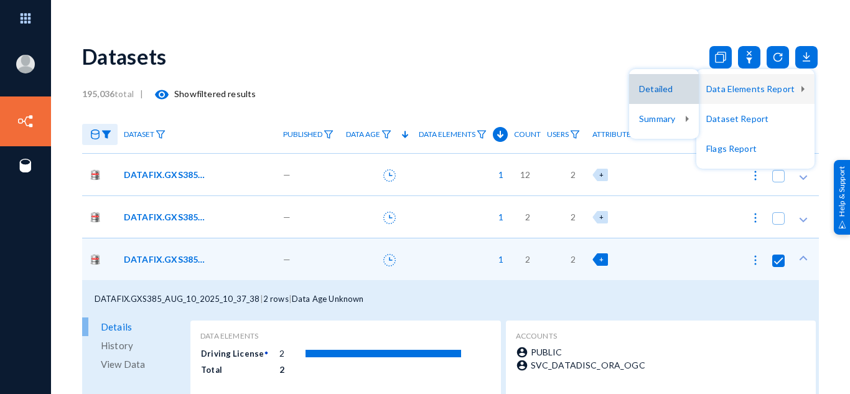
click at [660, 93] on button "Detailed" at bounding box center [664, 89] width 70 height 30
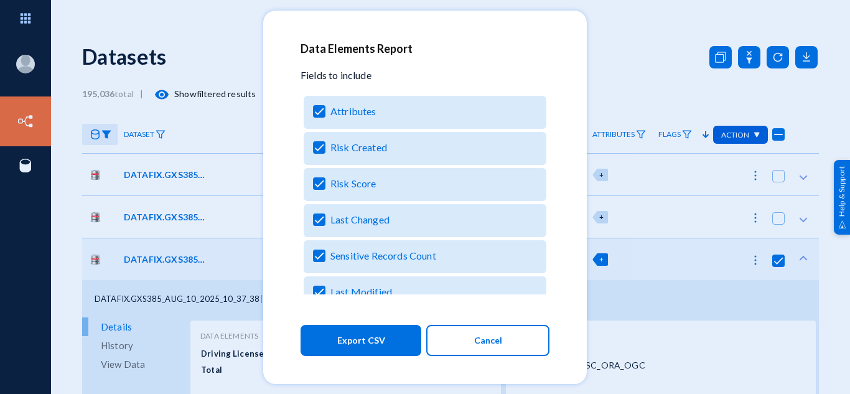
scroll to position [309, 0]
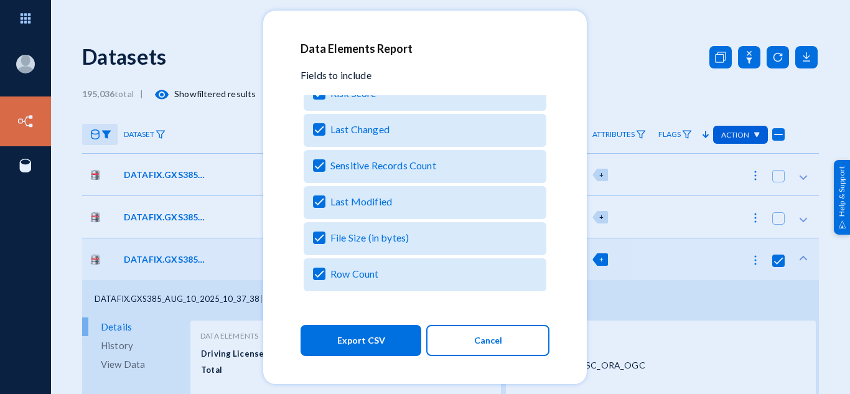
click at [617, 35] on div at bounding box center [425, 197] width 850 height 394
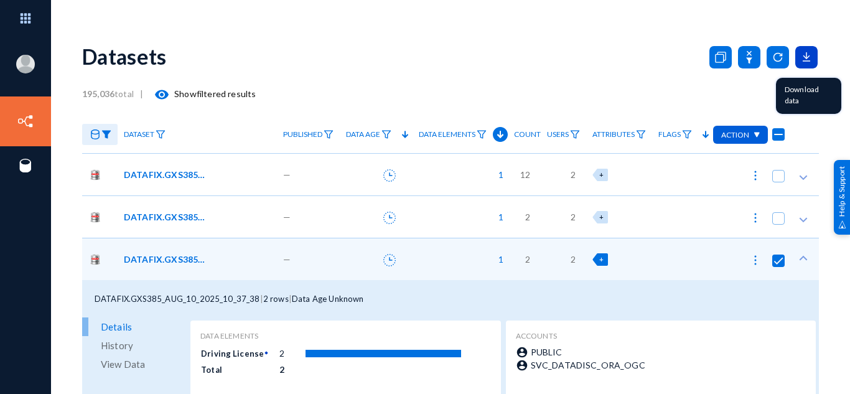
click at [801, 65] on icon at bounding box center [806, 57] width 22 height 22
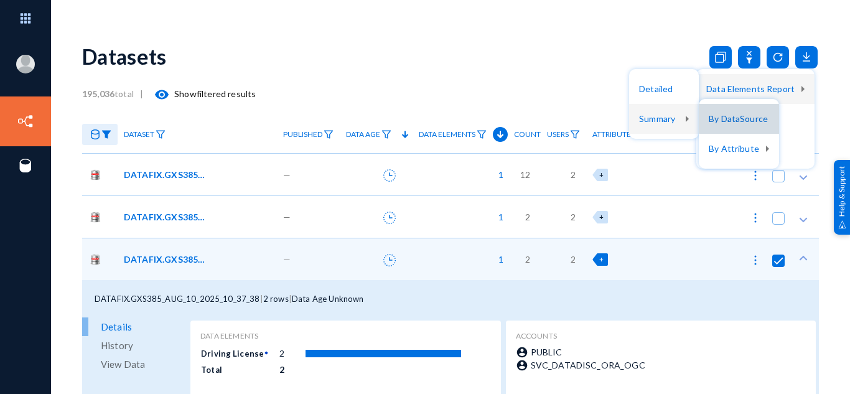
click at [744, 108] on button "By DataSource" at bounding box center [739, 119] width 80 height 30
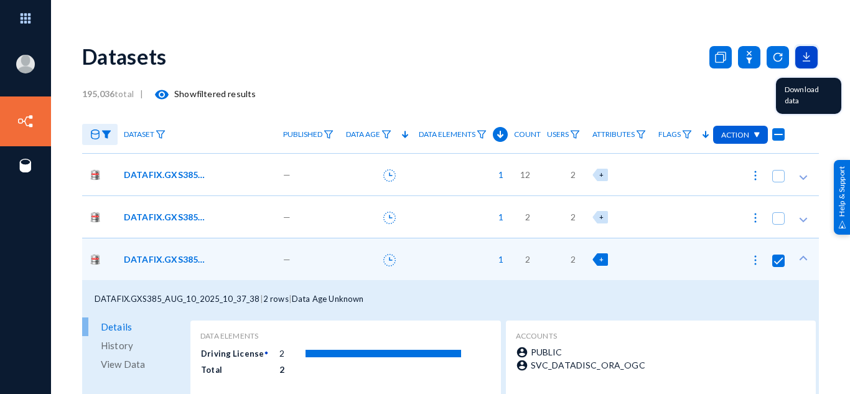
click at [802, 60] on icon at bounding box center [806, 57] width 22 height 22
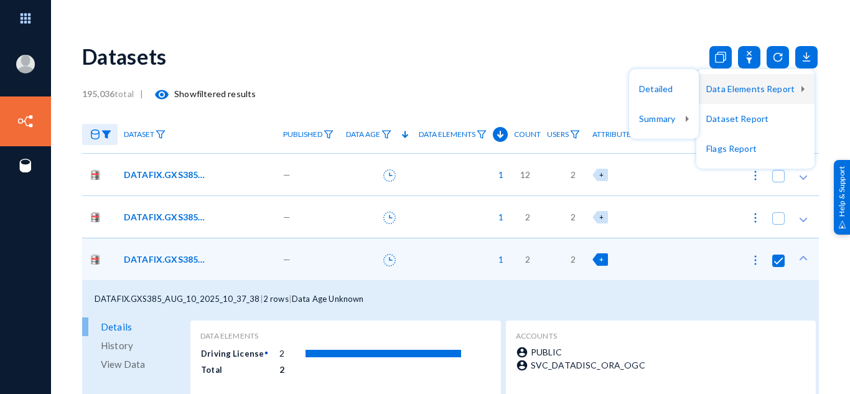
drag, startPoint x: 831, startPoint y: 66, endPoint x: 823, endPoint y: 88, distance: 23.2
click at [823, 88] on div at bounding box center [425, 197] width 850 height 394
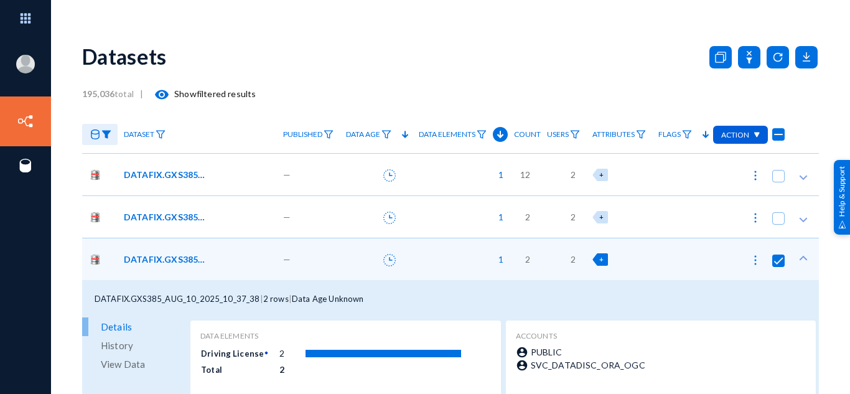
click at [823, 88] on div "[EMAIL_ADDRESS][DOMAIN_NAME] [GEOGRAPHIC_DATA] Log out Directory Datasets Sourc…" at bounding box center [425, 197] width 850 height 394
click at [803, 54] on icon at bounding box center [806, 57] width 22 height 22
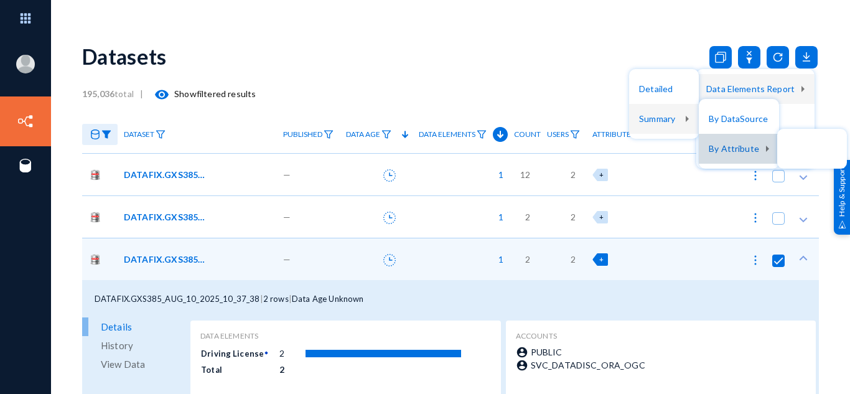
click at [732, 139] on button "By Attribute" at bounding box center [739, 149] width 80 height 30
click at [804, 147] on div at bounding box center [812, 149] width 70 height 40
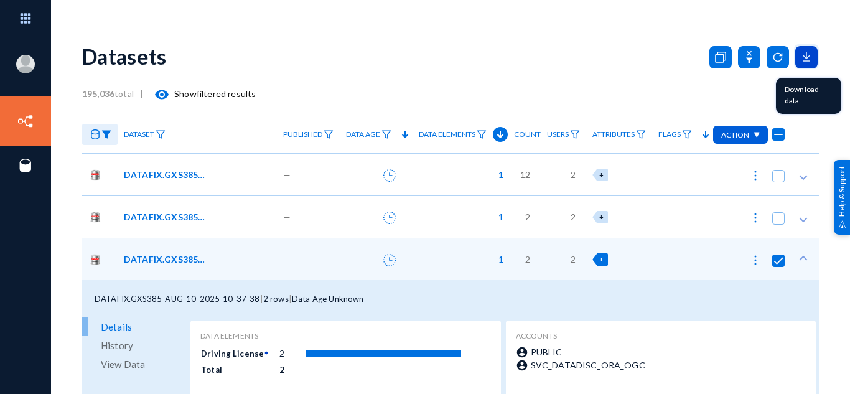
click at [804, 64] on icon at bounding box center [806, 57] width 22 height 22
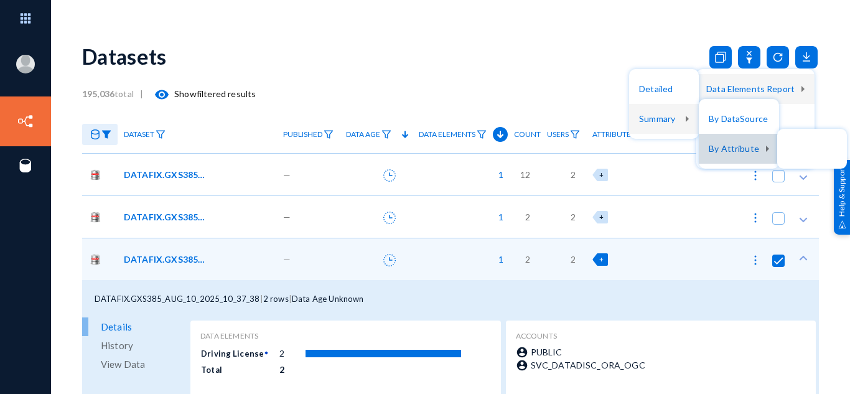
click at [725, 144] on button "By Attribute" at bounding box center [739, 149] width 80 height 30
click at [766, 146] on polygon at bounding box center [767, 149] width 3 height 6
click at [803, 146] on div at bounding box center [812, 149] width 70 height 40
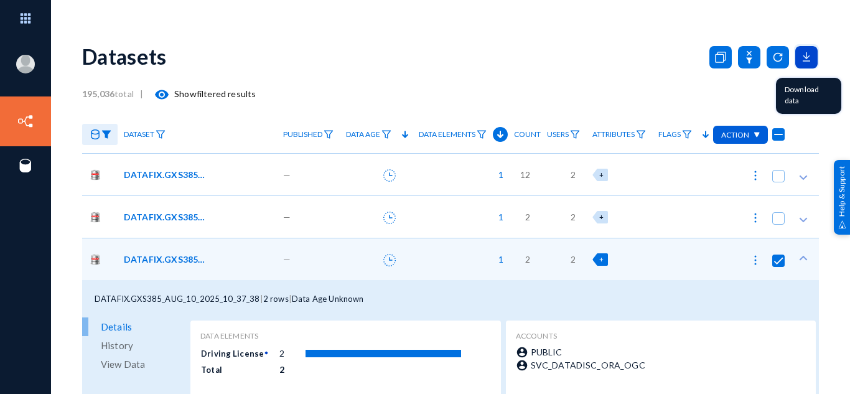
click at [796, 54] on icon at bounding box center [806, 57] width 22 height 22
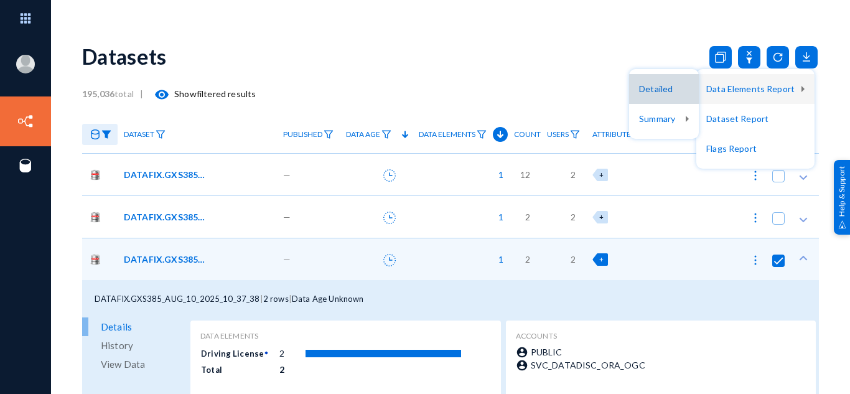
click at [658, 82] on button "Detailed" at bounding box center [664, 89] width 70 height 30
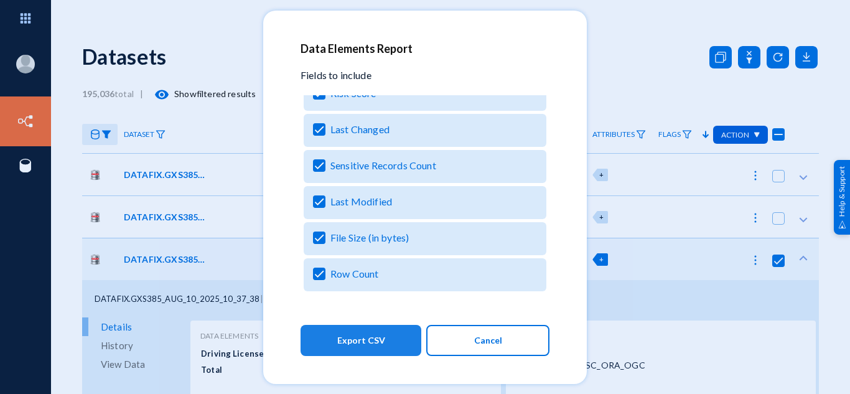
click at [366, 343] on span "Export CSV" at bounding box center [361, 340] width 48 height 22
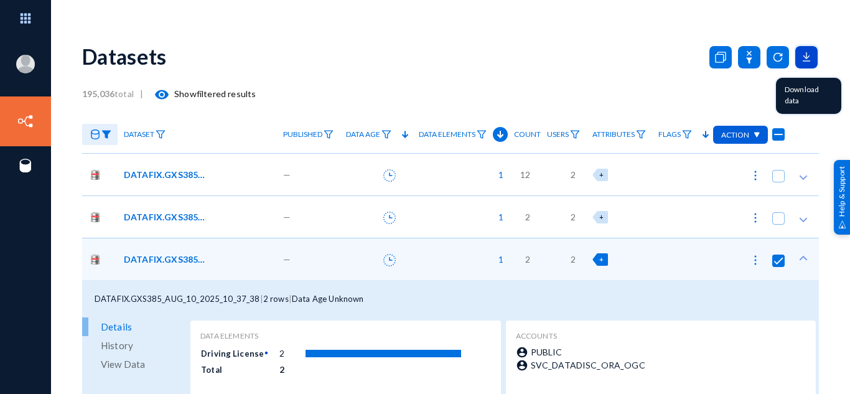
click at [801, 63] on icon at bounding box center [806, 57] width 22 height 22
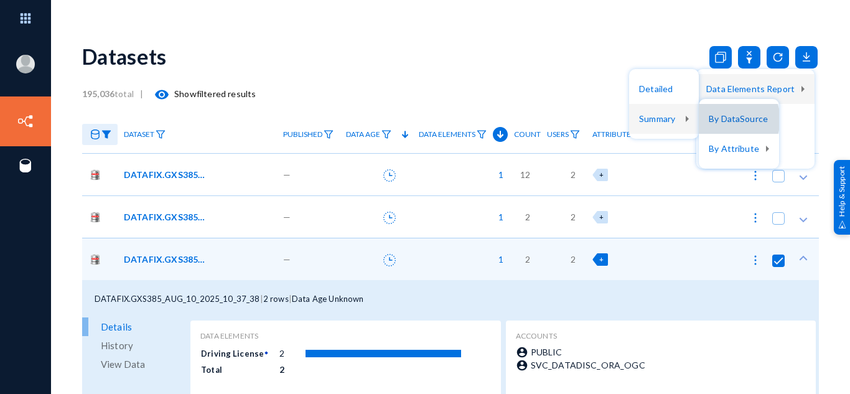
click at [734, 119] on button "By DataSource" at bounding box center [739, 119] width 80 height 30
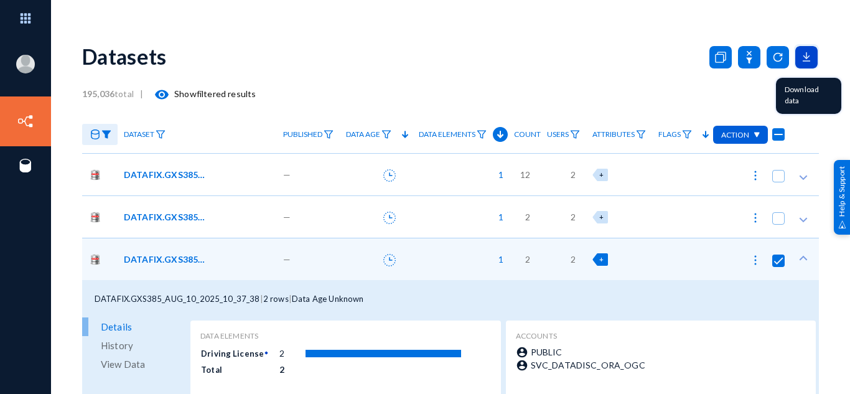
click at [801, 63] on icon at bounding box center [806, 57] width 22 height 22
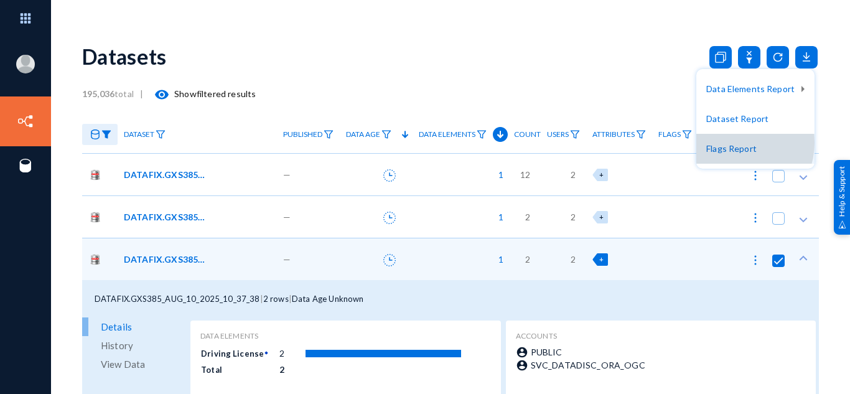
click at [734, 142] on button "Flags Report" at bounding box center [755, 149] width 118 height 30
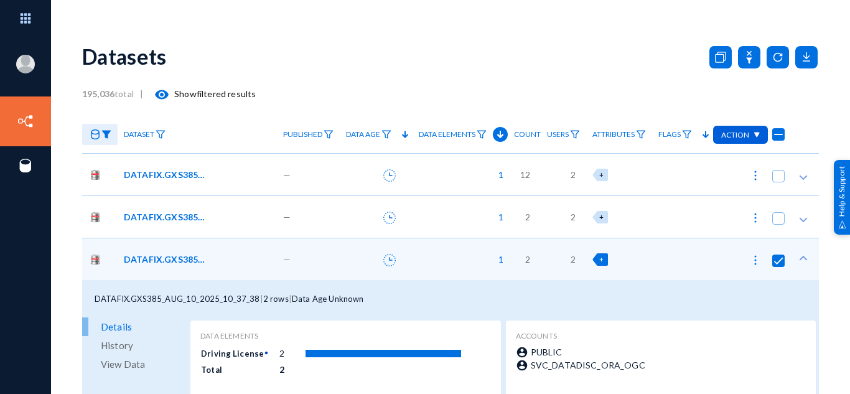
click at [747, 133] on div "Action" at bounding box center [740, 135] width 55 height 18
drag, startPoint x: 94, startPoint y: 300, endPoint x: 258, endPoint y: 299, distance: 164.3
click at [258, 299] on div at bounding box center [425, 197] width 850 height 394
drag, startPoint x: 258, startPoint y: 299, endPoint x: 95, endPoint y: 293, distance: 163.8
click at [95, 293] on div "DATAFIX.GXS385_AUG_10_2025_10_37_38 | 2 rows | Data Age Unknown" at bounding box center [450, 298] width 737 height 37
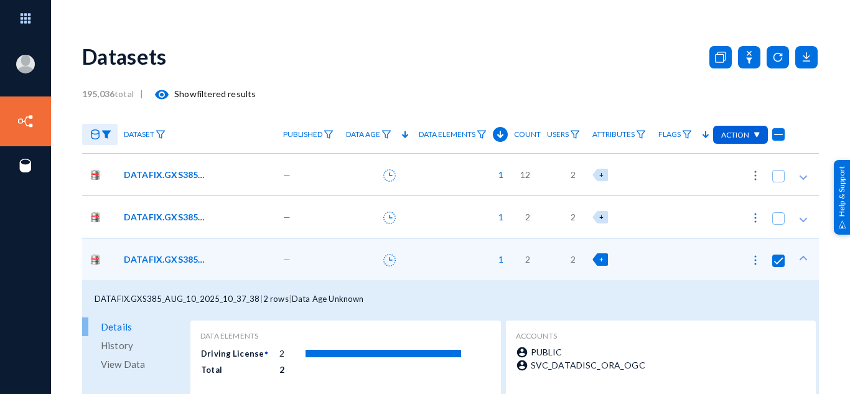
copy div "DATAFIX.GXS385_AUG_10_2025_10_37_38"
click at [803, 57] on icon at bounding box center [806, 56] width 6 height 3
click at [87, 36] on div at bounding box center [425, 197] width 850 height 394
